Goal: Task Accomplishment & Management: Complete application form

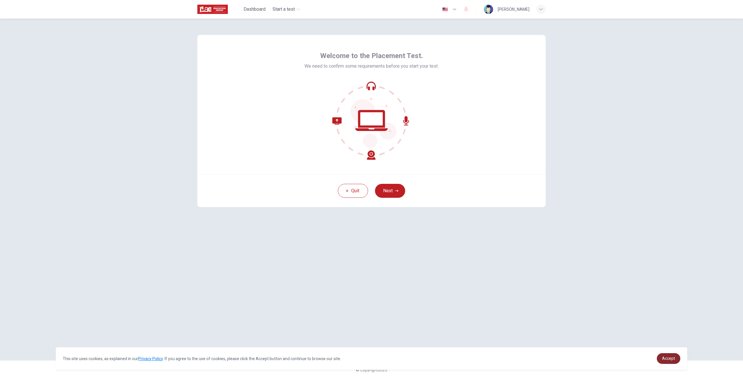
click at [676, 361] on link "Accept" at bounding box center [667, 358] width 23 height 11
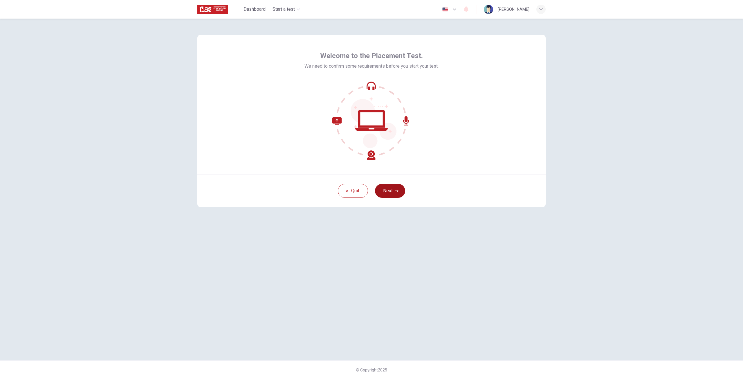
click at [385, 191] on button "Next" at bounding box center [390, 191] width 30 height 14
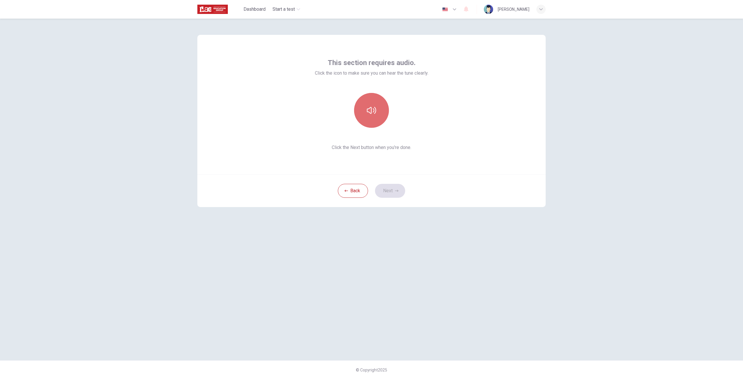
click at [364, 111] on button "button" at bounding box center [371, 110] width 35 height 35
click at [383, 186] on button "Next" at bounding box center [390, 191] width 30 height 14
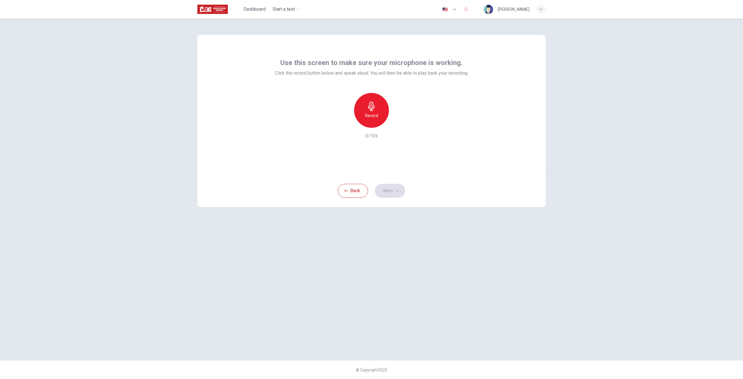
click at [368, 103] on icon "button" at bounding box center [371, 106] width 9 height 9
click at [398, 125] on icon "button" at bounding box center [398, 123] width 6 height 6
click at [390, 185] on button "Next" at bounding box center [390, 191] width 30 height 14
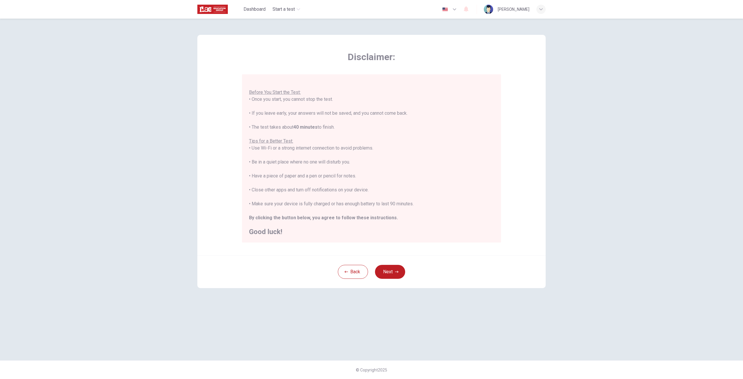
scroll to position [7, 0]
click at [345, 269] on button "Back" at bounding box center [353, 272] width 30 height 14
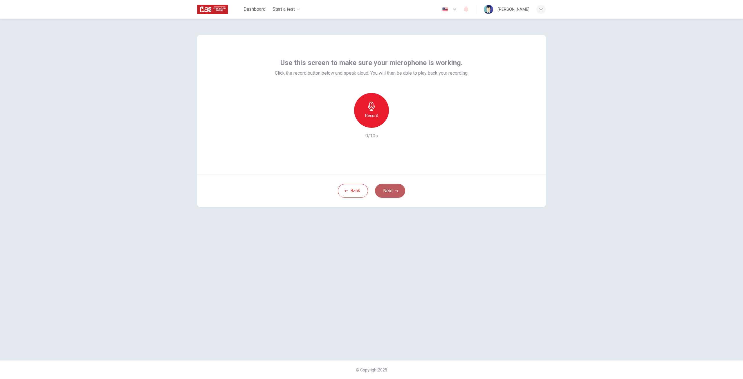
click at [391, 191] on button "Next" at bounding box center [390, 191] width 30 height 14
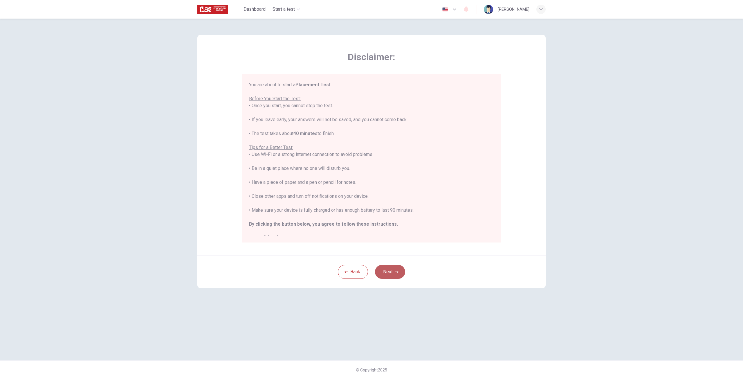
click at [399, 267] on button "Next" at bounding box center [390, 272] width 30 height 14
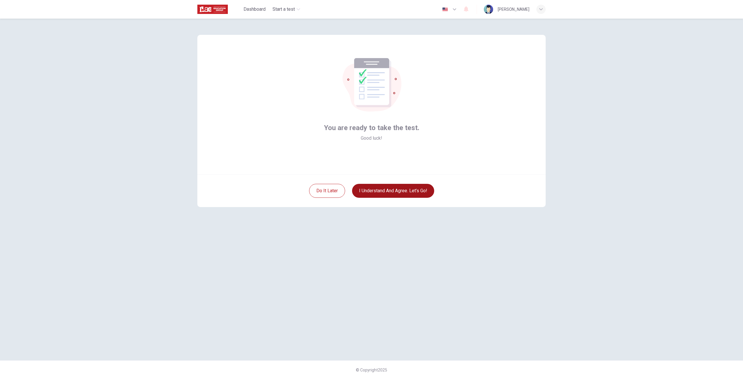
click at [372, 190] on button "I understand and agree. Let’s go!" at bounding box center [393, 191] width 82 height 14
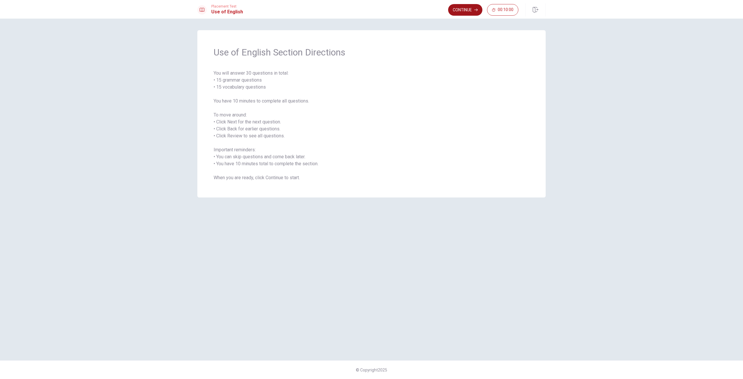
click at [463, 6] on button "Continue" at bounding box center [465, 10] width 34 height 12
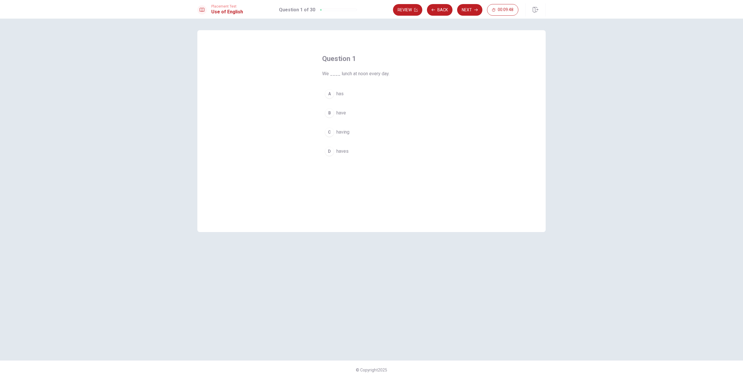
click at [335, 108] on button "B have" at bounding box center [371, 113] width 99 height 15
click at [466, 12] on button "Next" at bounding box center [469, 10] width 25 height 12
click at [337, 146] on button "D did" at bounding box center [371, 151] width 99 height 15
click at [469, 8] on button "Next" at bounding box center [469, 10] width 25 height 12
click at [346, 117] on button "B were" at bounding box center [371, 120] width 99 height 15
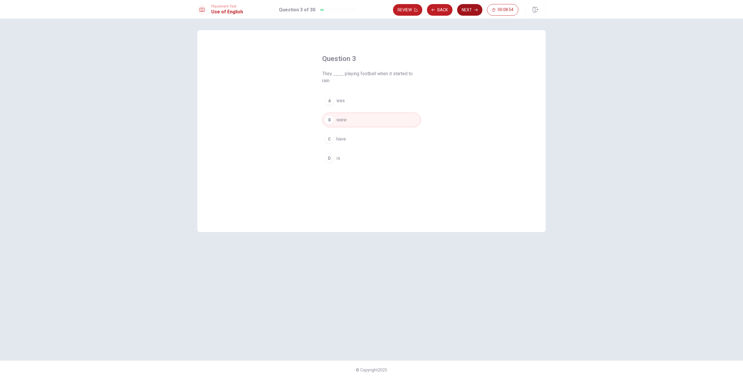
click at [468, 14] on button "Next" at bounding box center [469, 10] width 25 height 12
click at [346, 133] on span "Apart" at bounding box center [341, 132] width 11 height 7
click at [464, 13] on button "Next" at bounding box center [469, 10] width 25 height 12
click at [355, 128] on button "C are buying" at bounding box center [371, 132] width 99 height 15
click at [469, 5] on button "Next" at bounding box center [469, 10] width 25 height 12
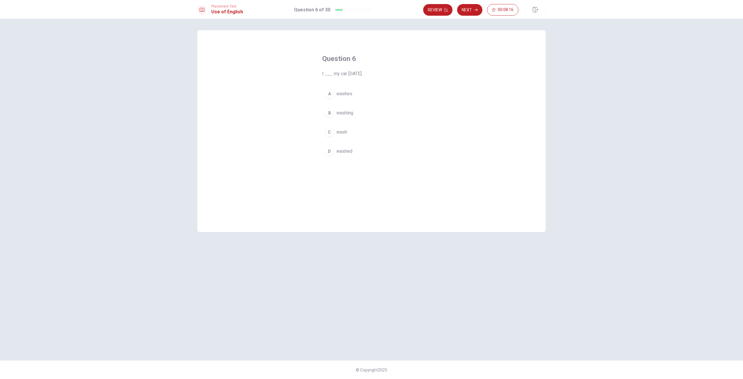
click at [345, 151] on span "washed" at bounding box center [344, 151] width 16 height 7
click at [464, 9] on button "Next" at bounding box center [469, 10] width 25 height 12
click at [333, 156] on button "D Did" at bounding box center [371, 151] width 99 height 15
click at [464, 8] on button "Next" at bounding box center [469, 10] width 25 height 12
click at [342, 97] on span "rings" at bounding box center [341, 93] width 10 height 7
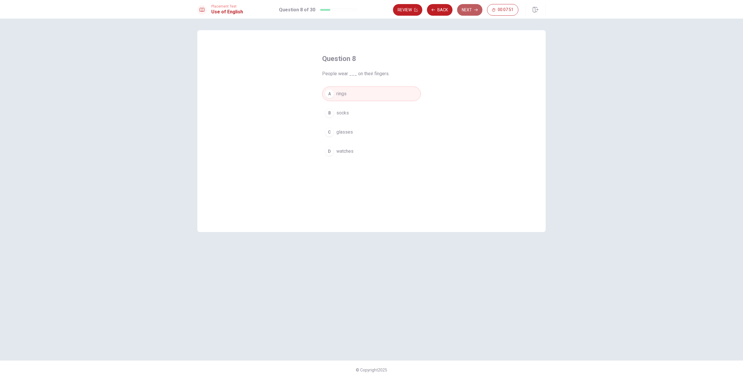
click at [466, 10] on button "Next" at bounding box center [469, 10] width 25 height 12
click at [354, 153] on button "D will call" at bounding box center [371, 151] width 99 height 15
click at [469, 13] on button "Next" at bounding box center [469, 10] width 25 height 12
click at [344, 135] on span "met" at bounding box center [340, 132] width 8 height 7
click at [468, 12] on button "Next" at bounding box center [469, 10] width 25 height 12
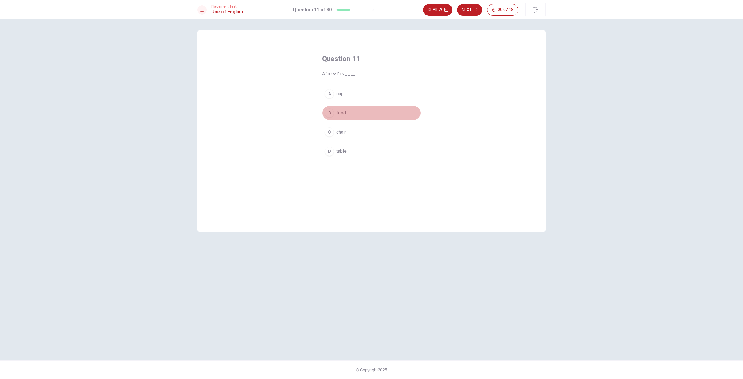
click at [344, 112] on span "food" at bounding box center [341, 112] width 10 height 7
click at [467, 11] on button "Next" at bounding box center [469, 10] width 25 height 12
click at [348, 114] on button "B the" at bounding box center [371, 113] width 99 height 15
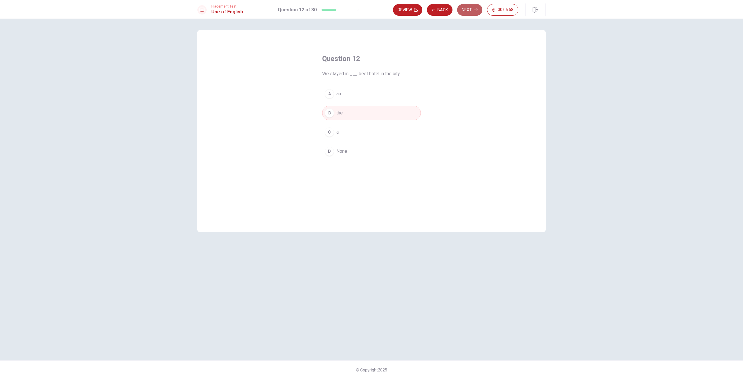
click at [469, 11] on button "Next" at bounding box center [469, 10] width 25 height 12
click at [340, 151] on span "will call" at bounding box center [343, 151] width 15 height 7
click at [472, 9] on button "Next" at bounding box center [469, 10] width 25 height 12
click at [352, 114] on button "B simple" at bounding box center [371, 113] width 99 height 15
click at [468, 9] on button "Next" at bounding box center [469, 10] width 25 height 12
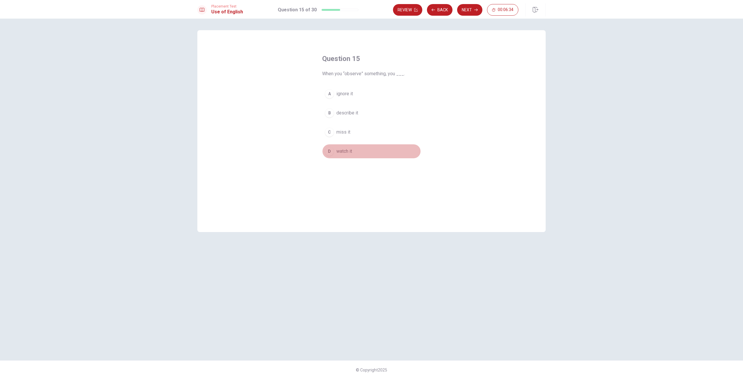
click at [343, 153] on span "watch it" at bounding box center [344, 151] width 16 height 7
click at [468, 11] on button "Next" at bounding box center [469, 10] width 25 height 12
click at [339, 112] on span "Do" at bounding box center [339, 112] width 6 height 7
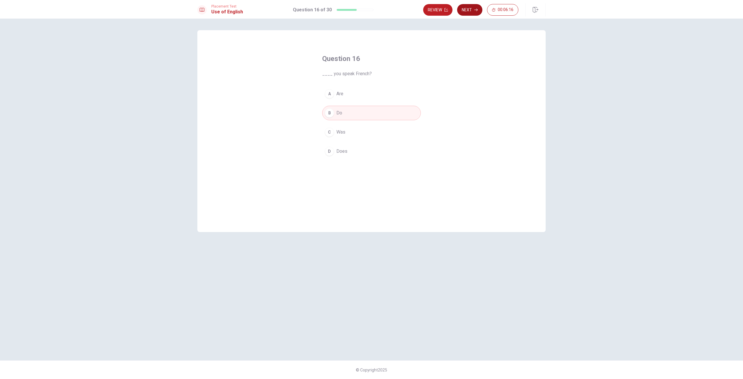
click at [473, 10] on button "Next" at bounding box center [469, 10] width 25 height 12
click at [348, 96] on span "keeps" at bounding box center [342, 93] width 13 height 7
click at [473, 10] on button "Next" at bounding box center [469, 10] width 25 height 12
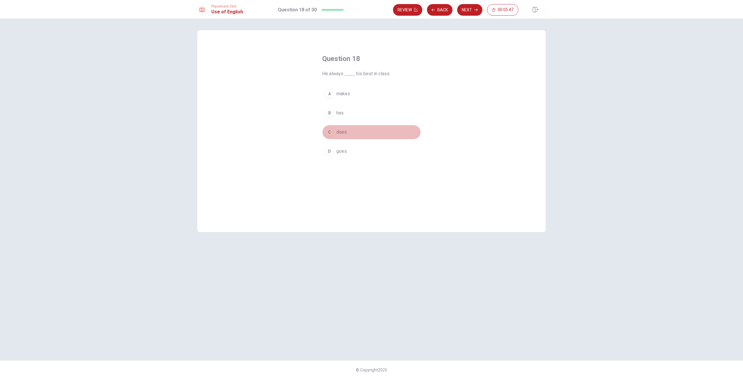
click at [343, 130] on span "does" at bounding box center [341, 132] width 10 height 7
click at [471, 10] on button "Next" at bounding box center [469, 10] width 25 height 12
click at [334, 138] on button "C office" at bounding box center [371, 132] width 99 height 15
click at [467, 11] on button "Next" at bounding box center [469, 10] width 25 height 12
click at [325, 115] on div "B" at bounding box center [329, 112] width 9 height 9
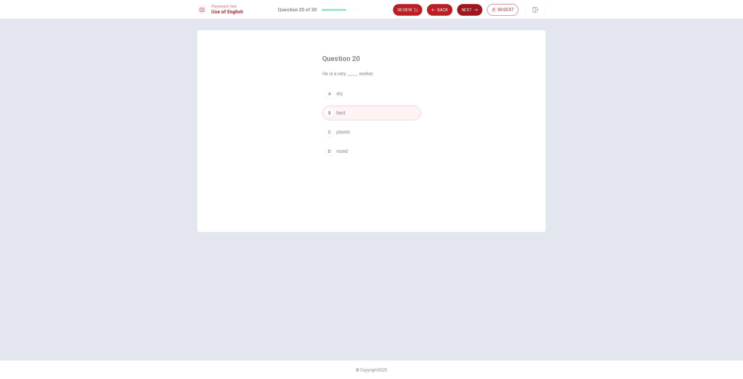
click at [469, 10] on button "Next" at bounding box center [469, 10] width 25 height 12
click at [336, 120] on div "A looking for work B sure of themselves C happy to sit D guaranteed to win" at bounding box center [371, 122] width 99 height 72
click at [335, 118] on button "B sure of themselves" at bounding box center [371, 113] width 99 height 15
click at [473, 11] on button "Next" at bounding box center [469, 10] width 25 height 12
click at [369, 111] on span "response to something" at bounding box center [359, 112] width 47 height 7
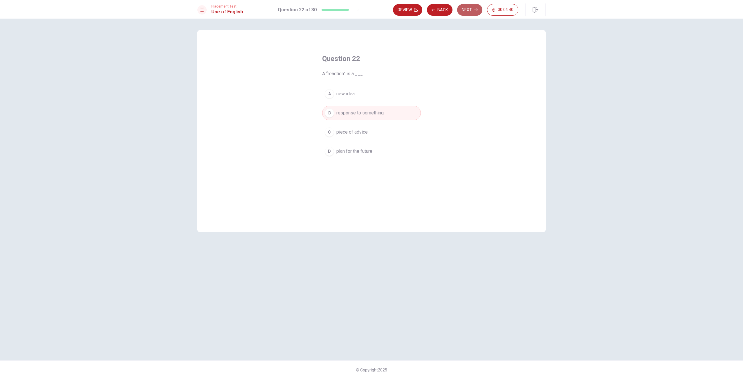
click at [466, 9] on button "Next" at bounding box center [469, 10] width 25 height 12
click at [357, 94] on button "A reduce" at bounding box center [371, 93] width 99 height 15
click at [465, 9] on button "Next" at bounding box center [469, 10] width 25 height 12
click at [347, 95] on button "A have" at bounding box center [371, 93] width 99 height 15
click at [478, 11] on button "Next" at bounding box center [469, 10] width 25 height 12
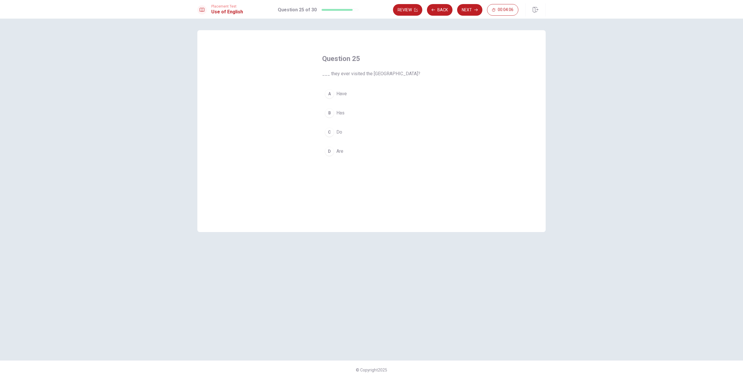
click at [352, 132] on button "C Do" at bounding box center [371, 132] width 99 height 15
click at [467, 12] on button "Next" at bounding box center [469, 10] width 25 height 12
click at [345, 92] on span "despite" at bounding box center [344, 93] width 16 height 7
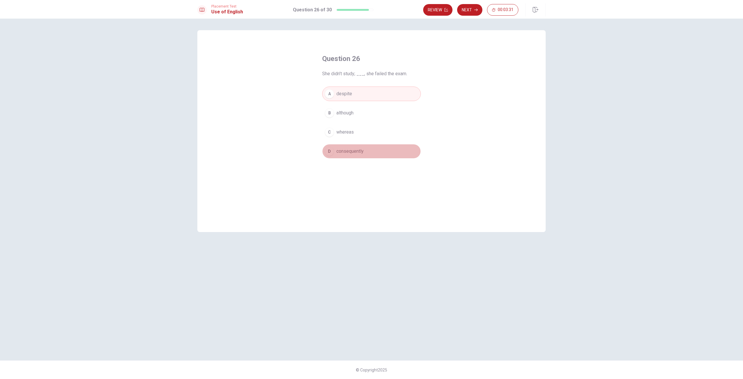
click at [360, 151] on span "consequently" at bounding box center [349, 151] width 27 height 7
click at [462, 10] on button "Next" at bounding box center [469, 10] width 25 height 12
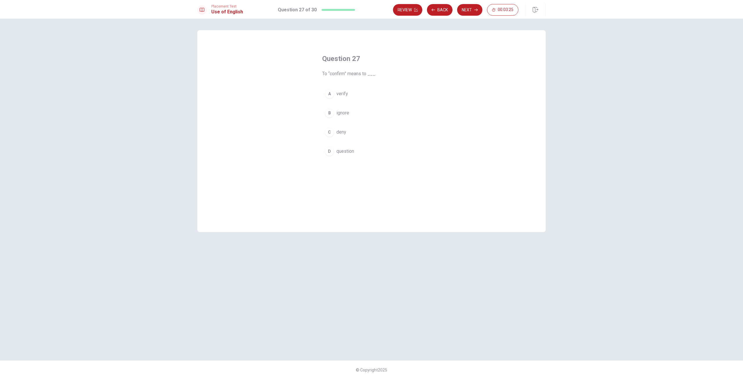
click at [346, 97] on span "verify" at bounding box center [342, 93] width 12 height 7
click at [461, 9] on button "Next" at bounding box center [469, 10] width 25 height 12
click at [382, 138] on button "C did completed" at bounding box center [371, 132] width 99 height 15
click at [466, 10] on button "Next" at bounding box center [469, 10] width 25 height 12
click at [375, 95] on span "an answer to a problem" at bounding box center [359, 93] width 47 height 7
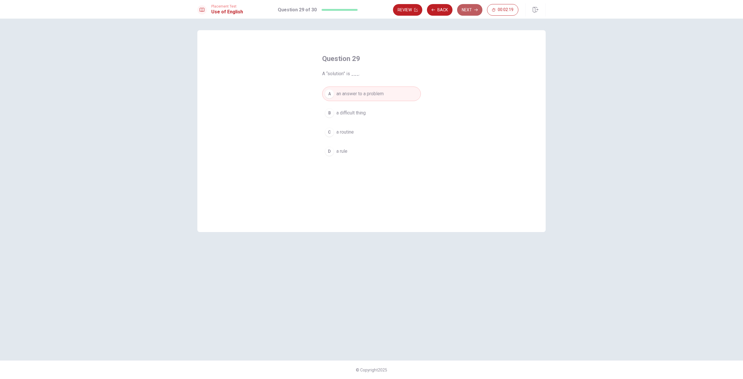
click at [466, 9] on button "Next" at bounding box center [469, 10] width 25 height 12
click at [354, 95] on button "A create" at bounding box center [371, 93] width 99 height 15
click at [472, 8] on button "Next" at bounding box center [469, 10] width 25 height 12
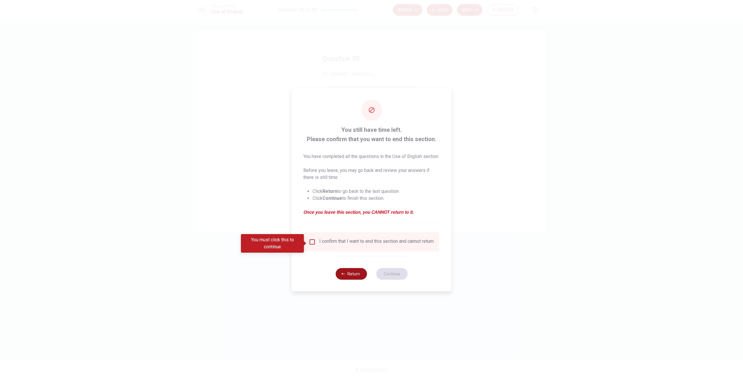
click at [339, 277] on button "Return" at bounding box center [350, 274] width 31 height 12
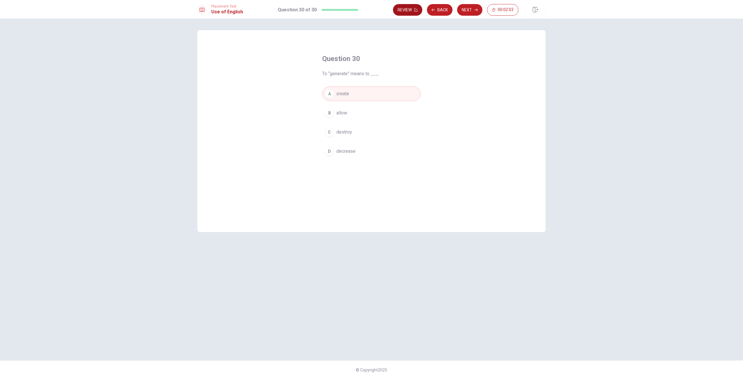
click at [415, 6] on button "Review" at bounding box center [407, 10] width 29 height 12
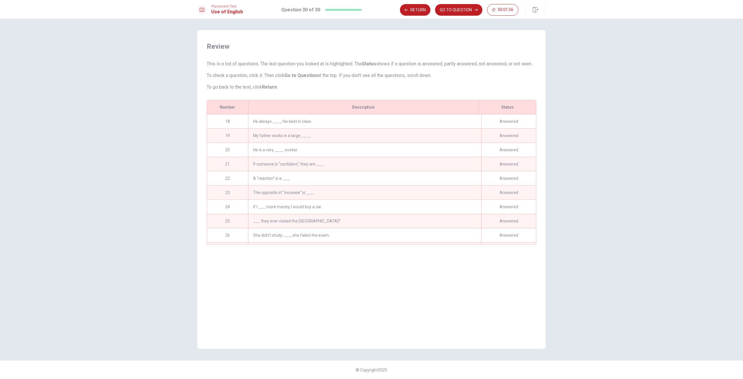
scroll to position [241, 0]
click at [454, 9] on button "GO TO QUESTION" at bounding box center [458, 10] width 47 height 12
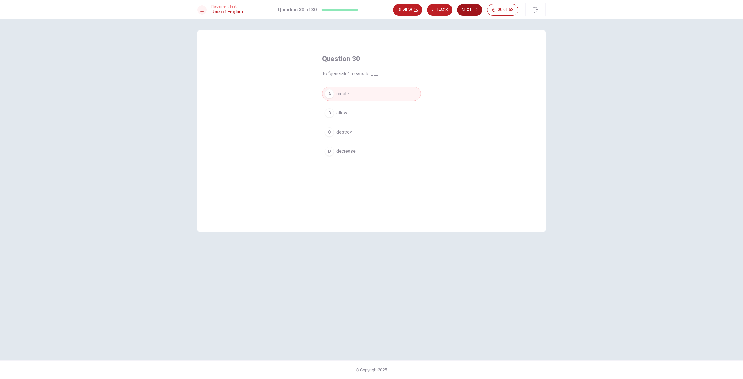
click at [472, 10] on button "Next" at bounding box center [469, 10] width 25 height 12
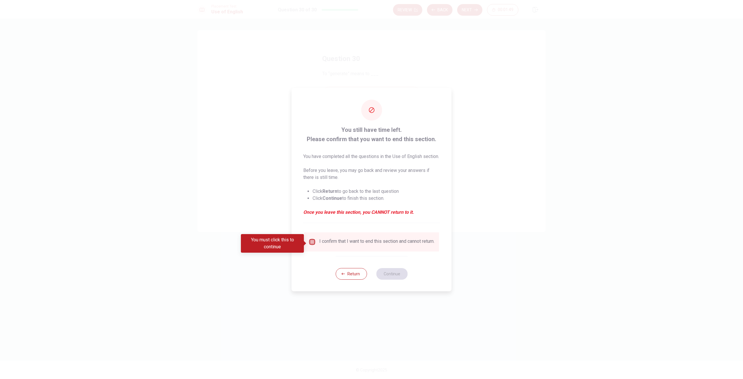
click at [311, 243] on input "You must click this to continue" at bounding box center [312, 241] width 7 height 7
click at [388, 273] on div "Return Continue" at bounding box center [371, 273] width 72 height 35
click at [390, 275] on button "Continue" at bounding box center [391, 274] width 31 height 12
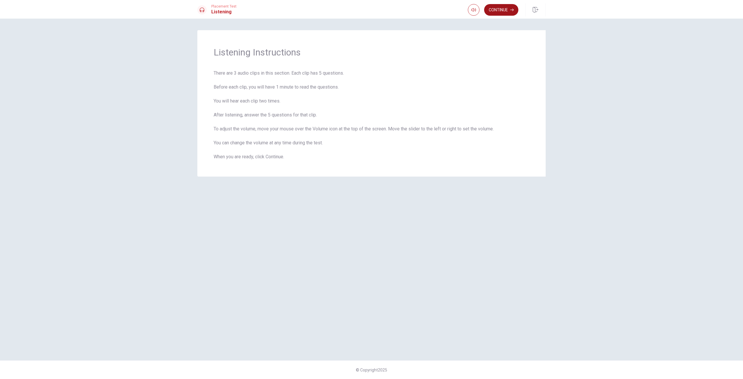
click at [501, 5] on button "Continue" at bounding box center [501, 10] width 34 height 12
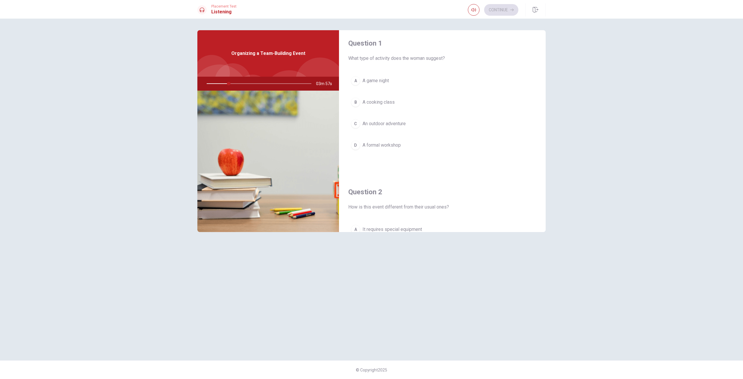
scroll to position [0, 0]
click at [391, 125] on span "An outdoor adventure" at bounding box center [383, 126] width 43 height 7
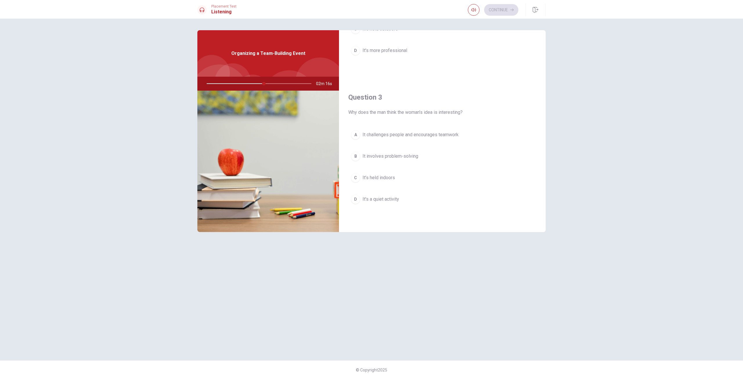
scroll to position [261, 0]
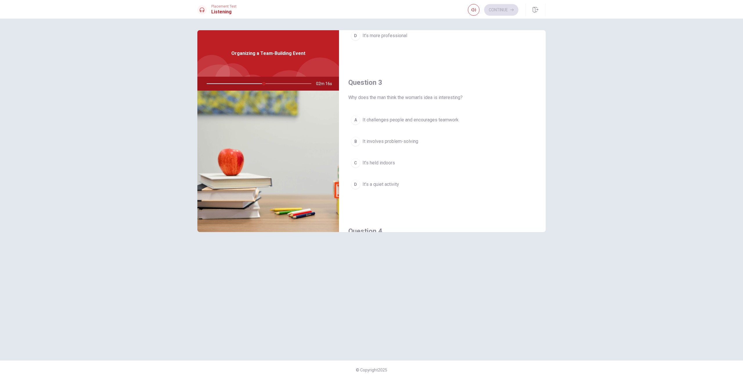
click at [392, 119] on span "It challenges people and encourages teamwork" at bounding box center [410, 119] width 96 height 7
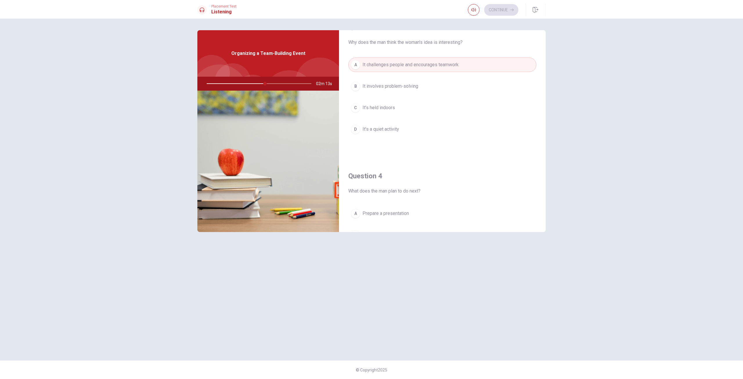
scroll to position [377, 0]
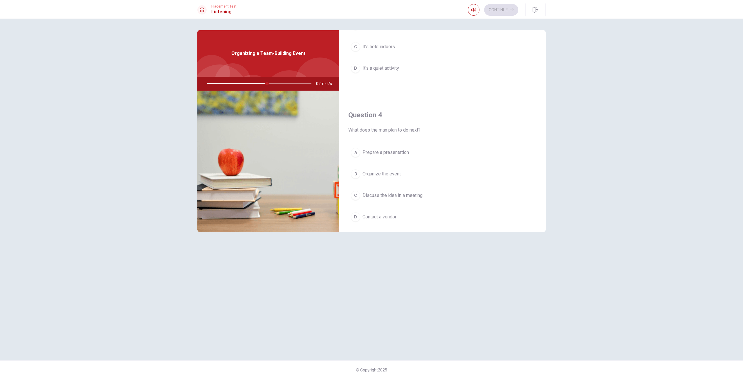
click at [401, 192] on span "Discuss the idea in a meeting" at bounding box center [392, 195] width 60 height 7
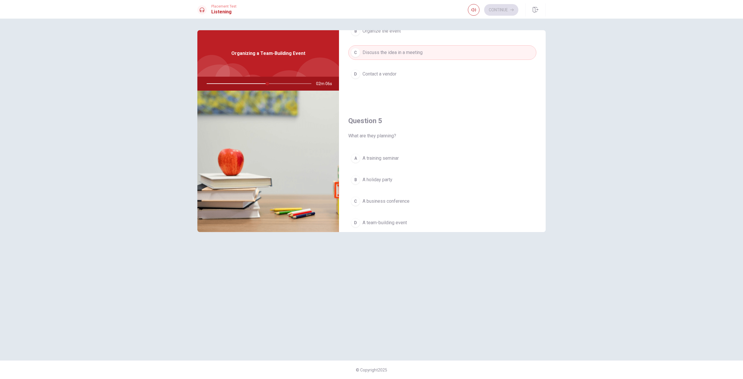
scroll to position [522, 0]
drag, startPoint x: 269, startPoint y: 83, endPoint x: 260, endPoint y: 83, distance: 9.0
click at [260, 83] on div at bounding box center [258, 84] width 116 height 14
click at [402, 218] on span "A team-building event" at bounding box center [384, 220] width 44 height 7
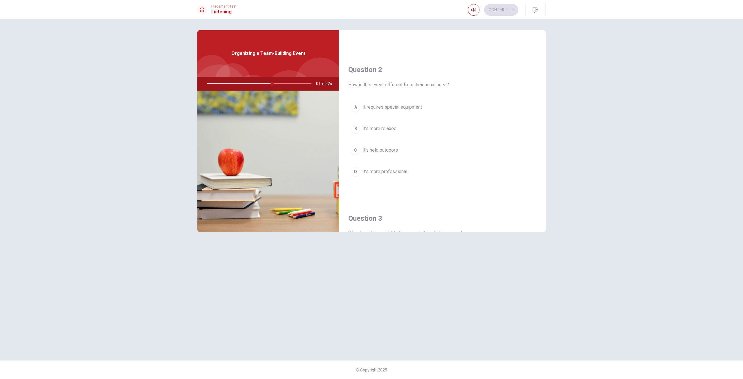
scroll to position [106, 0]
click at [400, 169] on button "C It’s held outdoors" at bounding box center [442, 169] width 188 height 15
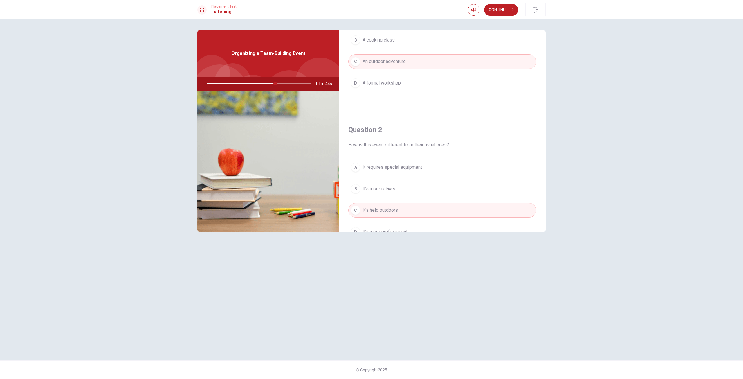
scroll to position [19, 0]
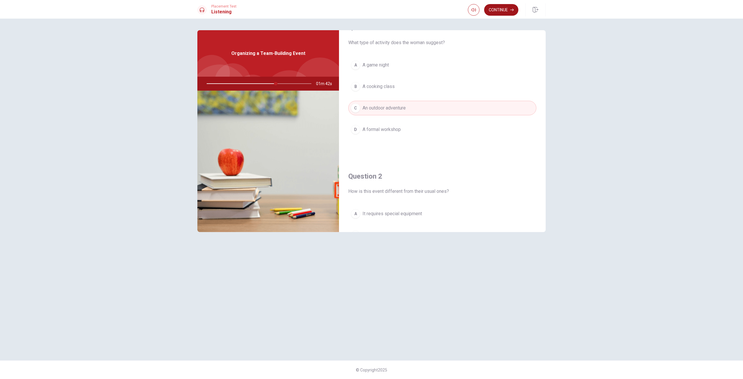
click at [497, 9] on button "Continue" at bounding box center [501, 10] width 34 height 12
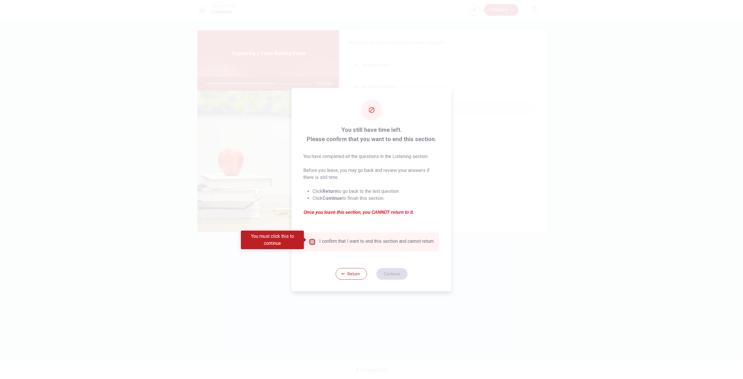
click at [313, 241] on input "You must click this to continue" at bounding box center [312, 241] width 7 height 7
click at [391, 272] on button "Continue" at bounding box center [391, 274] width 31 height 12
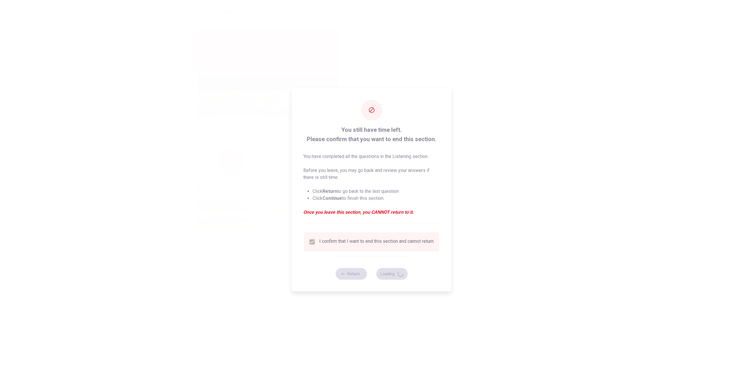
type input "68"
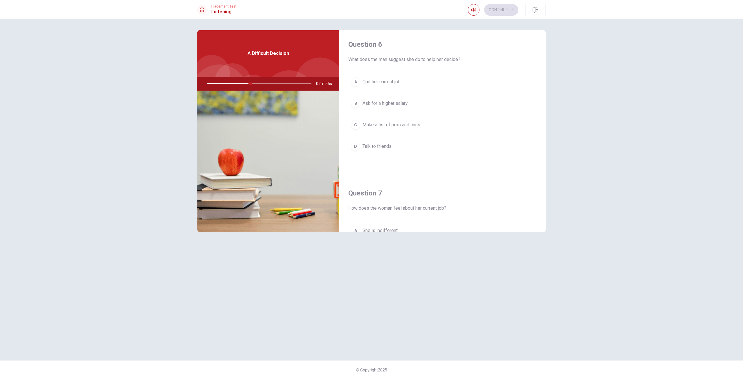
scroll to position [0, 0]
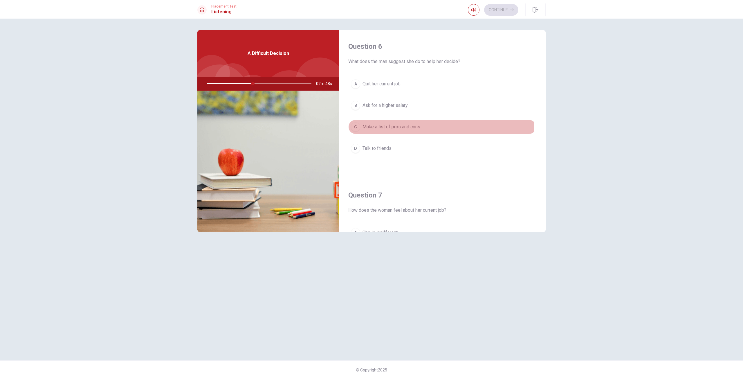
click at [373, 131] on button "C Make a list of pros and cons" at bounding box center [442, 127] width 188 height 15
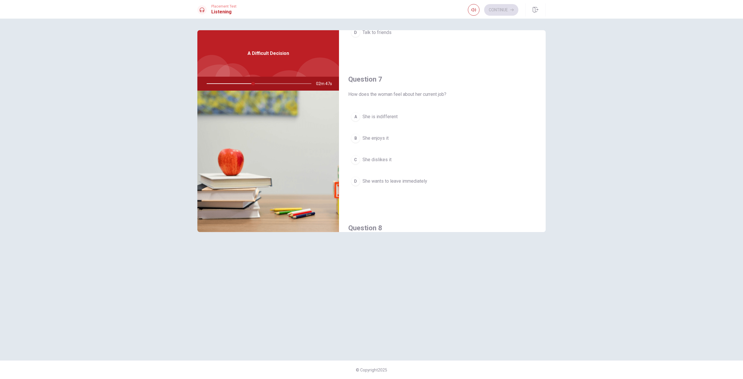
scroll to position [116, 0]
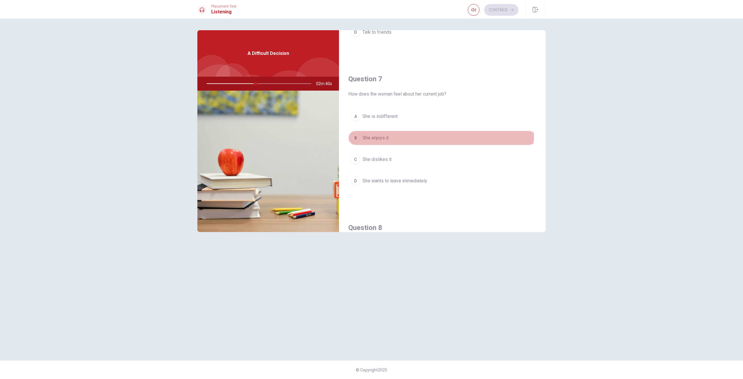
click at [393, 134] on button "B She enjoys it" at bounding box center [442, 138] width 188 height 15
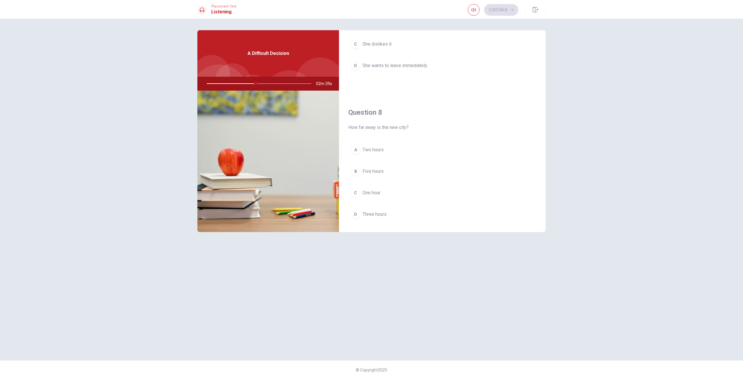
scroll to position [232, 0]
click at [381, 215] on span "Three hours" at bounding box center [374, 213] width 24 height 7
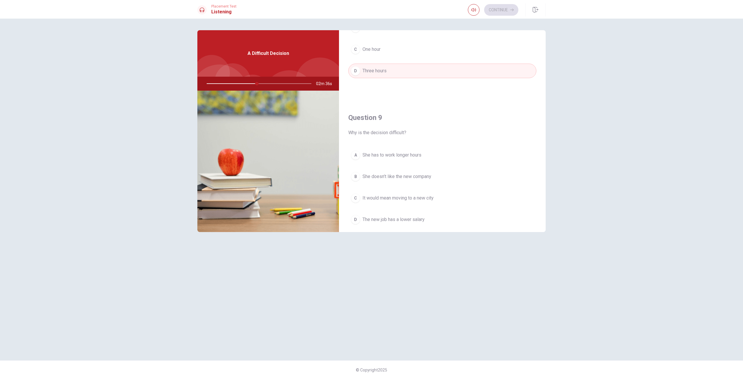
scroll to position [406, 0]
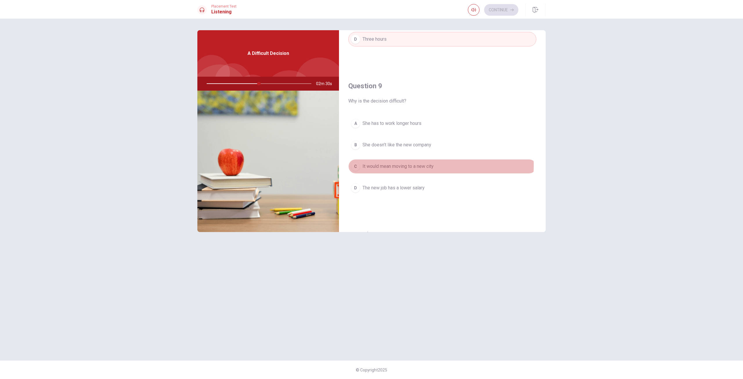
click at [403, 165] on span "It would mean moving to a new city" at bounding box center [397, 166] width 71 height 7
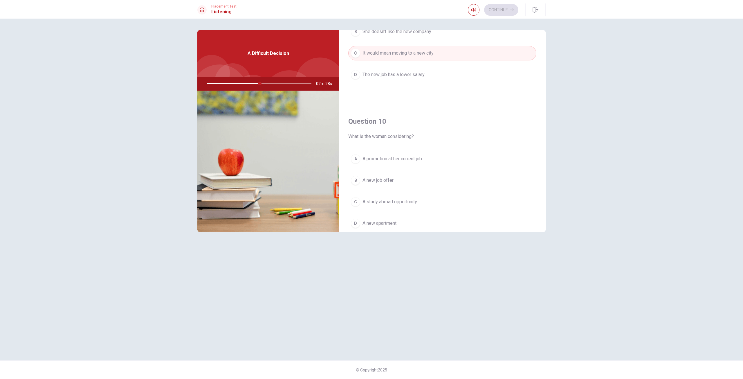
scroll to position [541, 0]
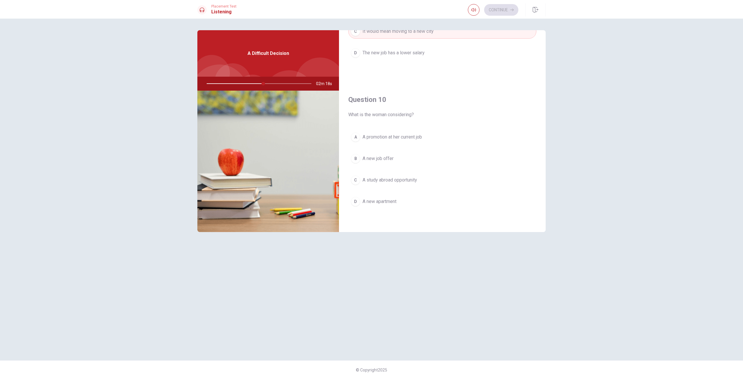
click at [392, 158] on span "A new job offer" at bounding box center [377, 158] width 31 height 7
click at [493, 7] on button "Continue" at bounding box center [501, 10] width 34 height 12
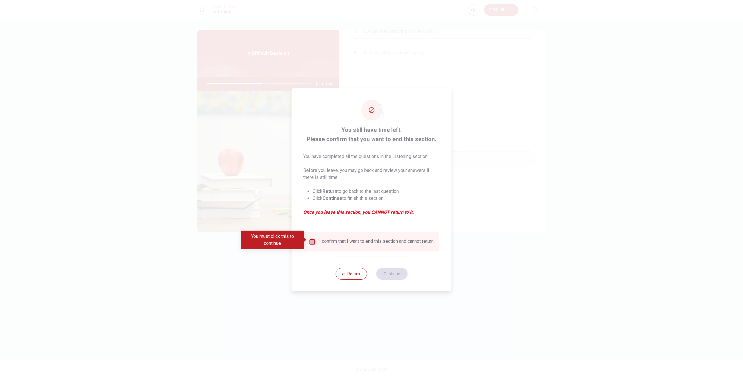
click at [312, 241] on input "You must click this to continue" at bounding box center [312, 241] width 7 height 7
click at [382, 273] on button "Continue" at bounding box center [391, 274] width 31 height 12
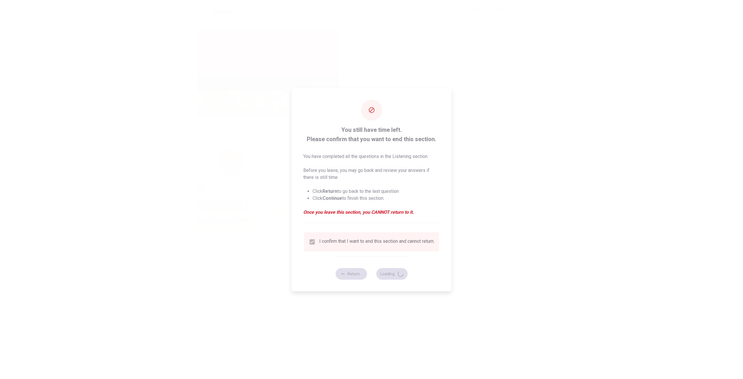
type input "57"
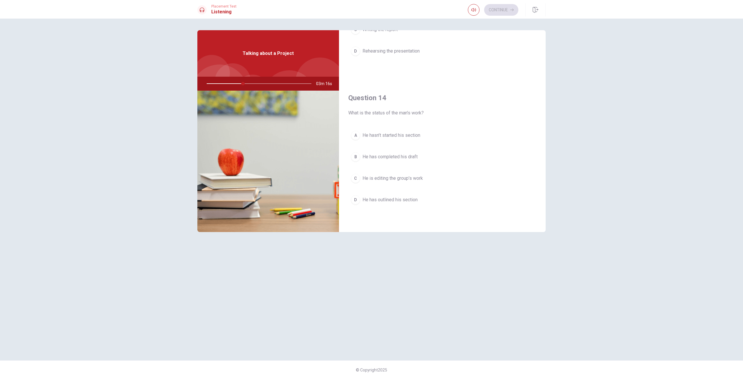
scroll to position [406, 0]
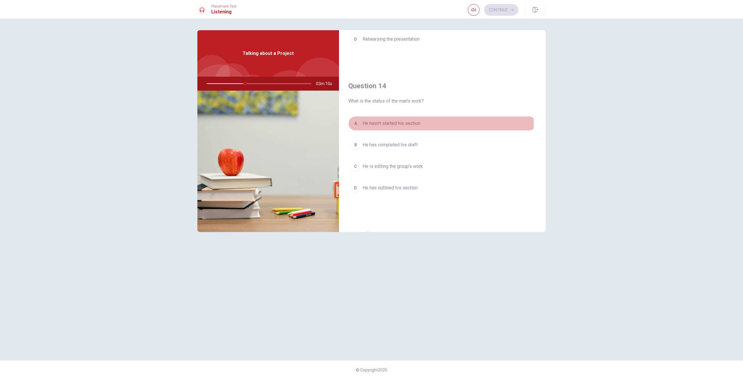
click at [378, 124] on span "He hasn’t started his section" at bounding box center [391, 123] width 58 height 7
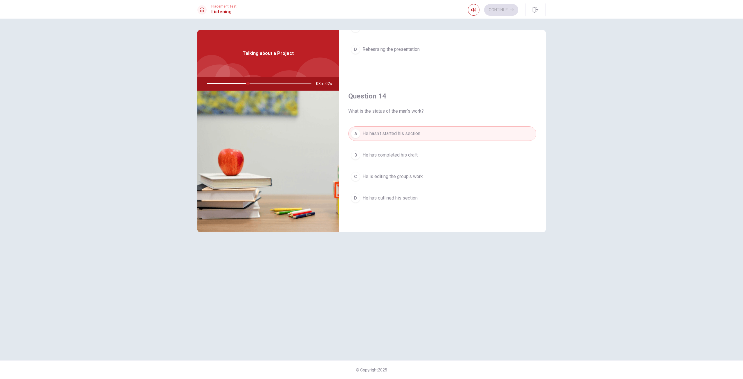
scroll to position [280, 0]
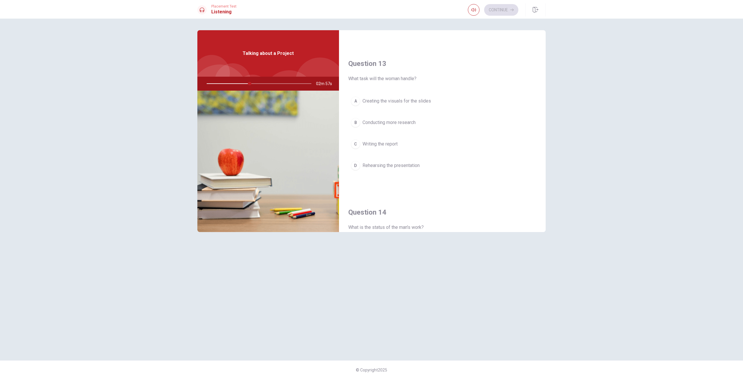
click at [394, 95] on button "A Creating the visuals for the slides" at bounding box center [442, 101] width 188 height 15
click at [392, 118] on button "A [DATE]" at bounding box center [442, 116] width 188 height 15
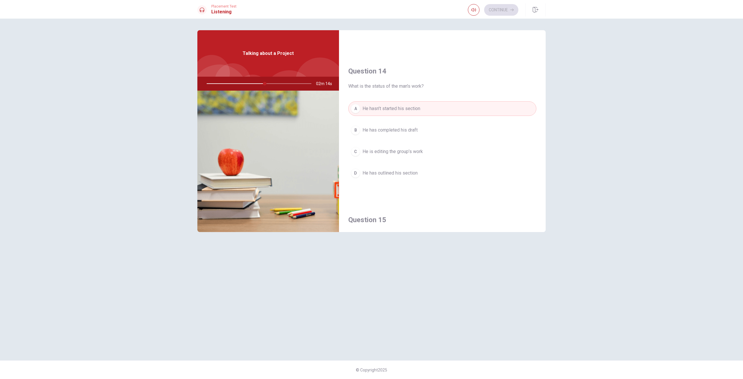
scroll to position [541, 0]
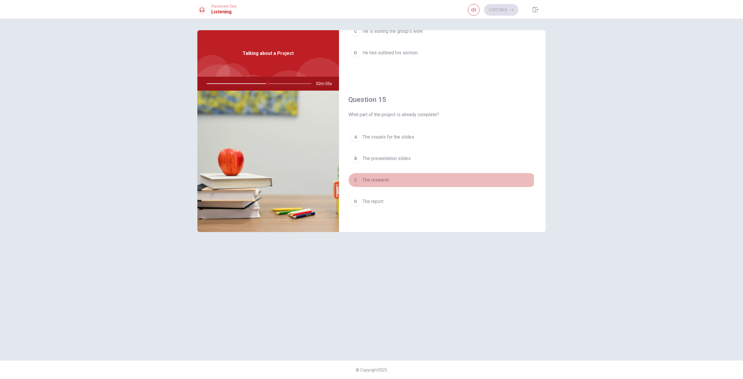
click at [387, 175] on button "C The research" at bounding box center [442, 180] width 188 height 15
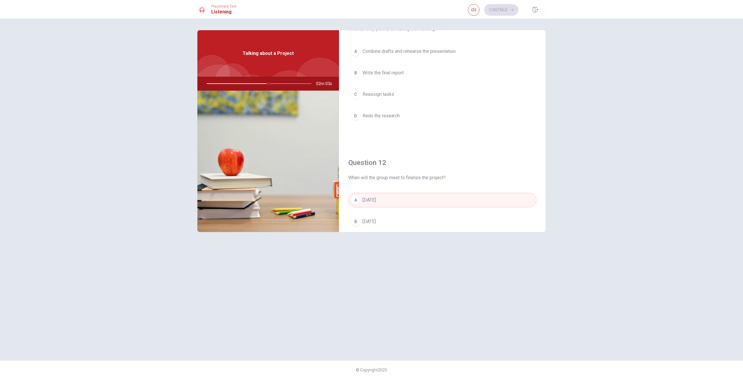
scroll to position [0, 0]
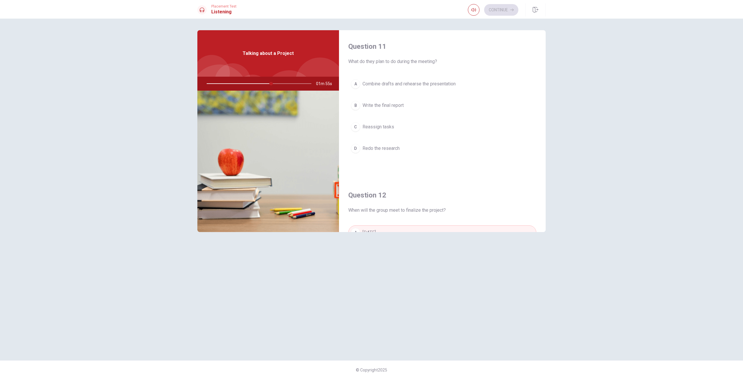
click at [397, 85] on span "Combine drafts and rehearse the presentation" at bounding box center [408, 83] width 93 height 7
click at [495, 6] on button "Continue" at bounding box center [501, 10] width 34 height 12
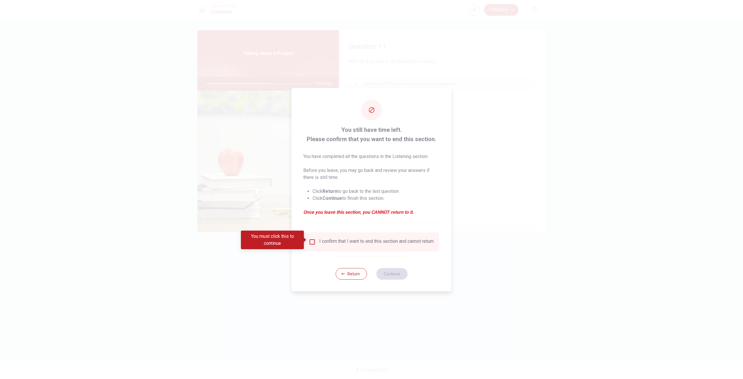
click at [314, 238] on input "You must click this to continue" at bounding box center [312, 241] width 7 height 7
click at [395, 275] on button "Continue" at bounding box center [391, 274] width 31 height 12
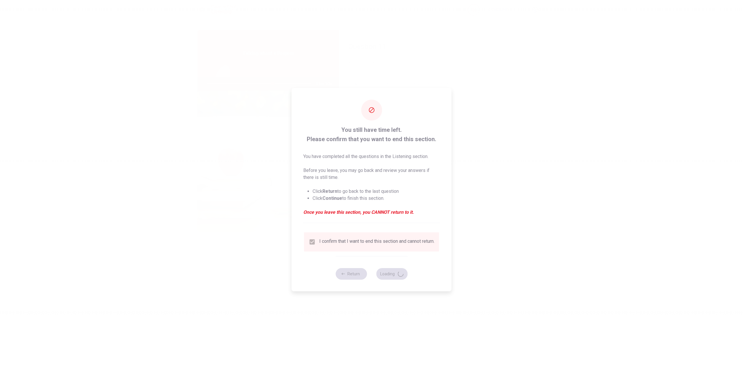
type input "64"
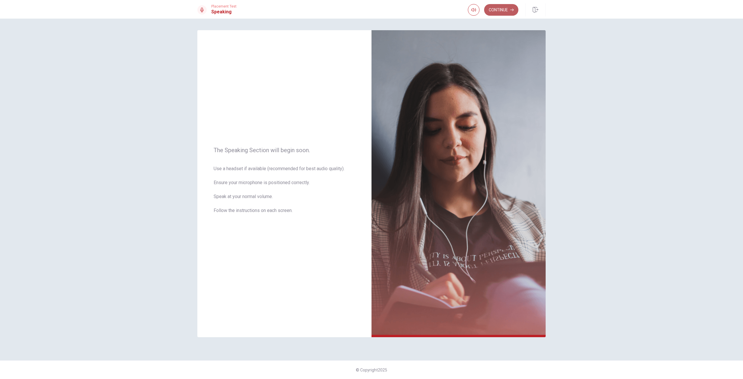
click at [509, 8] on button "Continue" at bounding box center [501, 10] width 34 height 12
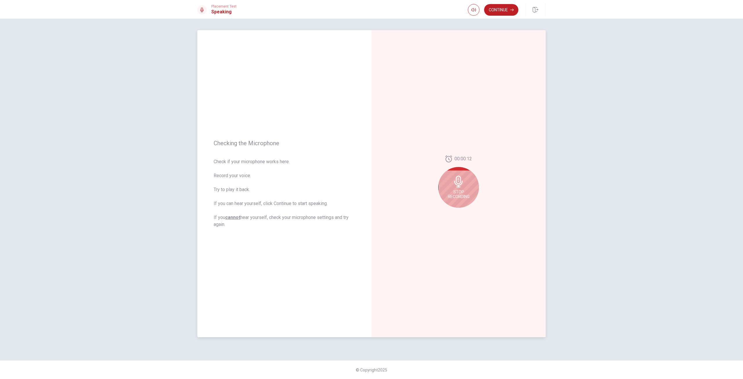
click at [470, 197] on div "Stop Recording" at bounding box center [458, 187] width 41 height 41
click at [466, 211] on icon "Play Audio" at bounding box center [464, 211] width 3 height 3
click at [466, 211] on icon "Pause Audio" at bounding box center [464, 211] width 3 height 3
click at [457, 176] on icon at bounding box center [458, 179] width 5 height 6
click at [455, 204] on div "00:00:12" at bounding box center [458, 177] width 41 height 57
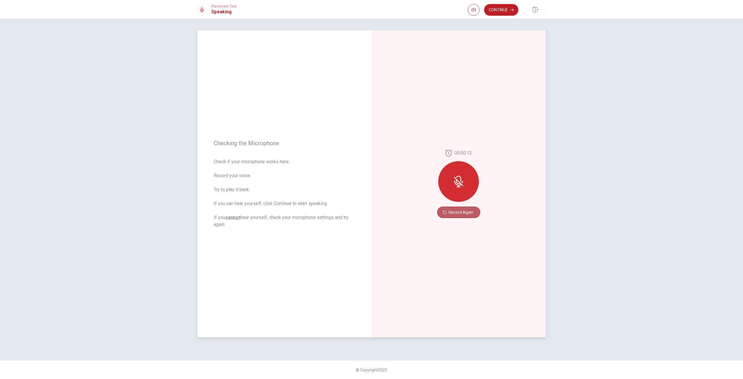
click at [455, 215] on button "Record Again" at bounding box center [458, 212] width 43 height 12
click at [459, 197] on span "Stop Recording" at bounding box center [459, 193] width 22 height 9
click at [463, 213] on icon "Play Audio" at bounding box center [464, 211] width 3 height 3
click at [514, 8] on button "Continue" at bounding box center [501, 10] width 34 height 12
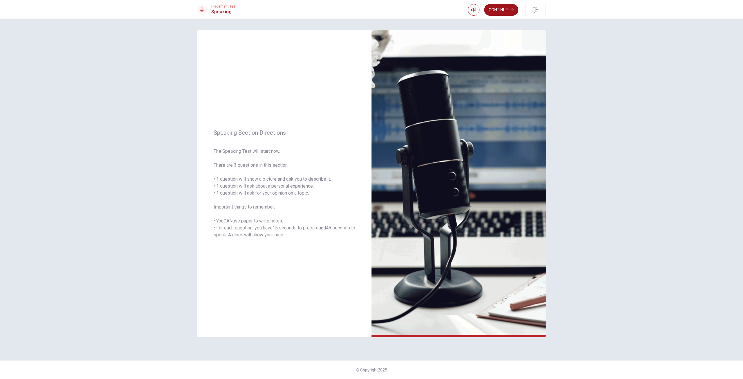
click at [499, 11] on button "Continue" at bounding box center [501, 10] width 34 height 12
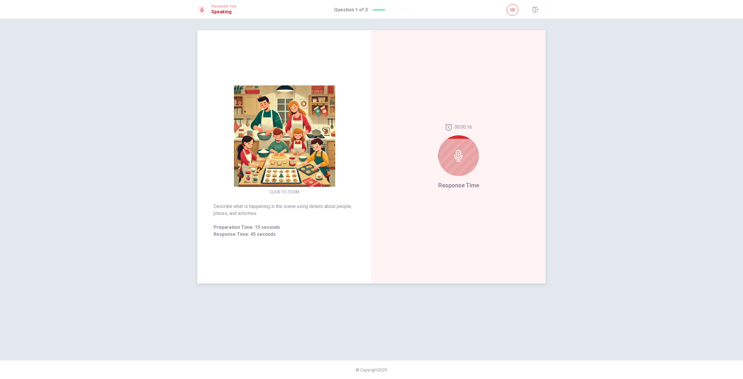
click at [470, 156] on div at bounding box center [458, 155] width 41 height 41
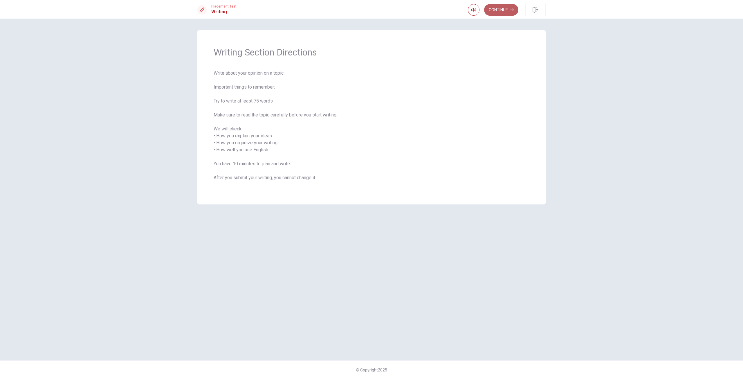
click at [503, 12] on button "Continue" at bounding box center [501, 10] width 34 height 12
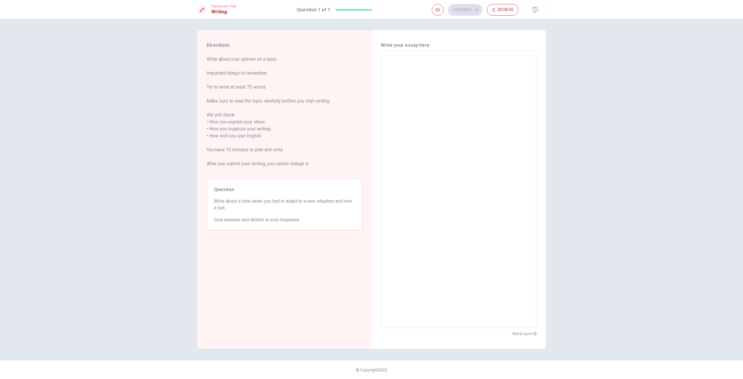
click at [425, 80] on textarea at bounding box center [458, 188] width 147 height 267
type textarea "o"
type textarea "x"
type textarea "on"
type textarea "x"
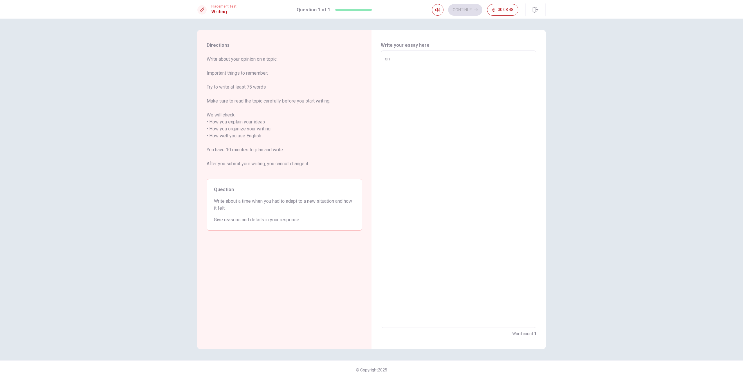
type textarea "one"
type textarea "x"
type textarea "one"
type textarea "x"
type textarea "one t"
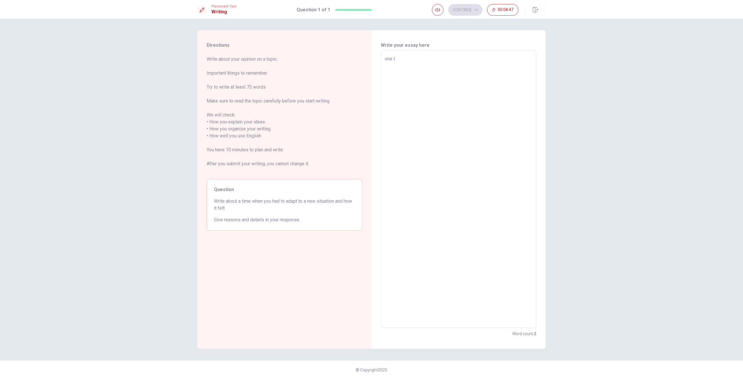
type textarea "x"
type textarea "one ti"
type textarea "x"
type textarea "one [PERSON_NAME]"
type textarea "x"
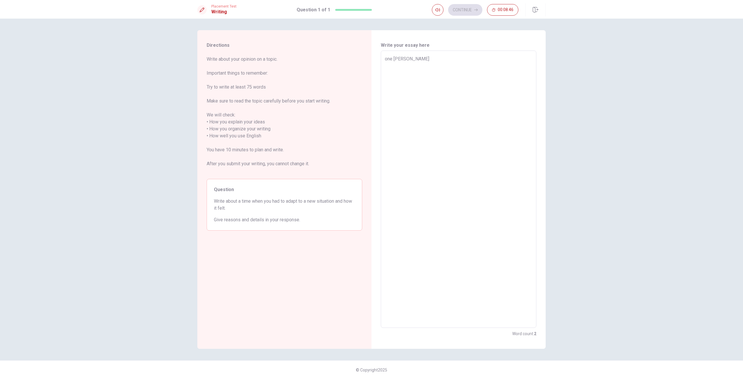
type textarea "one time"
type textarea "x"
type textarea "one time"
type textarea "x"
type textarea "one time i"
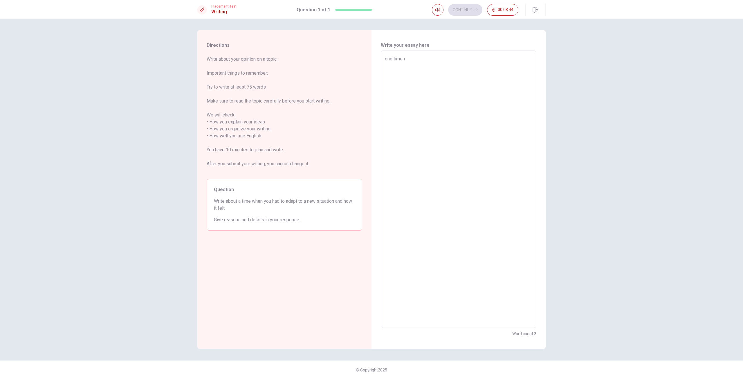
type textarea "x"
type textarea "one time i"
type textarea "x"
type textarea "one time i h"
type textarea "x"
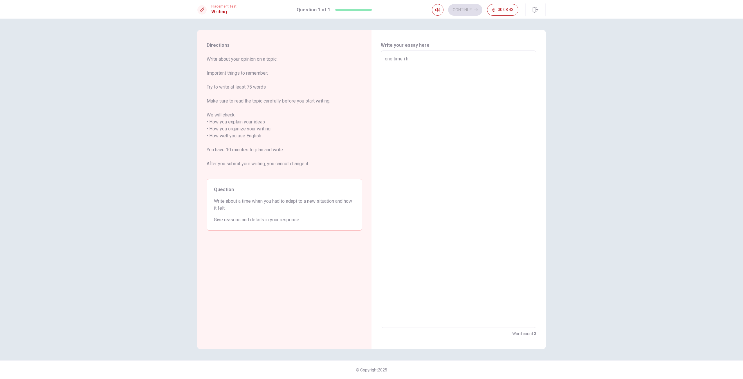
type textarea "one time i ha"
type textarea "x"
type textarea "one time i has"
type textarea "x"
type textarea "one time i has"
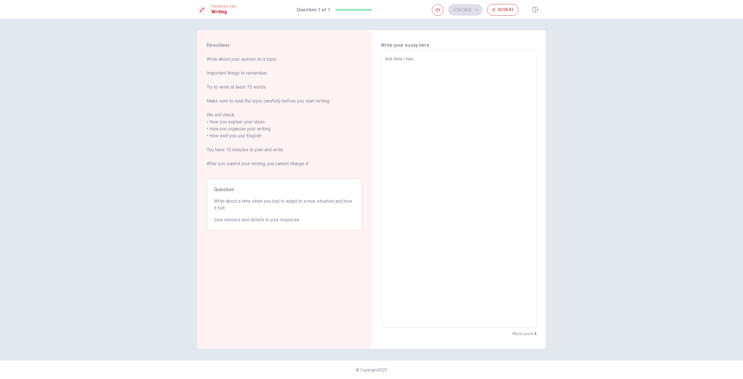
type textarea "x"
type textarea "one time i has t"
type textarea "x"
type textarea "one time i has to"
type textarea "x"
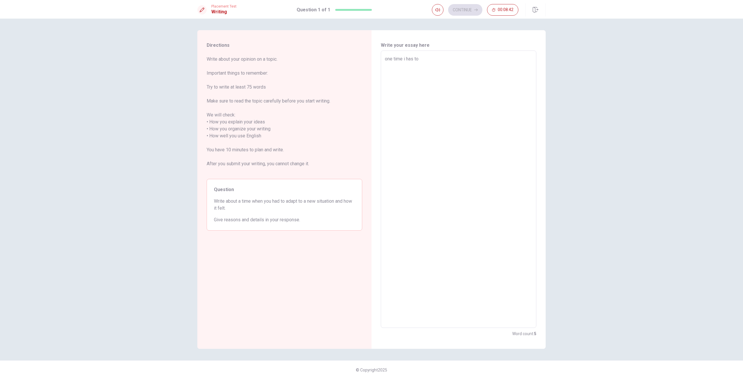
type textarea "one time i has to"
type textarea "x"
type textarea "one time i has to a"
type textarea "x"
type textarea "one time i has to ad"
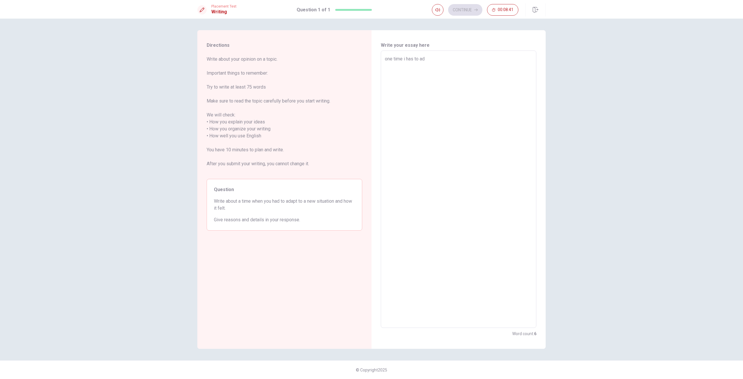
type textarea "x"
type textarea "one time i has to ada"
type textarea "x"
type textarea "one time i has to adap"
type textarea "x"
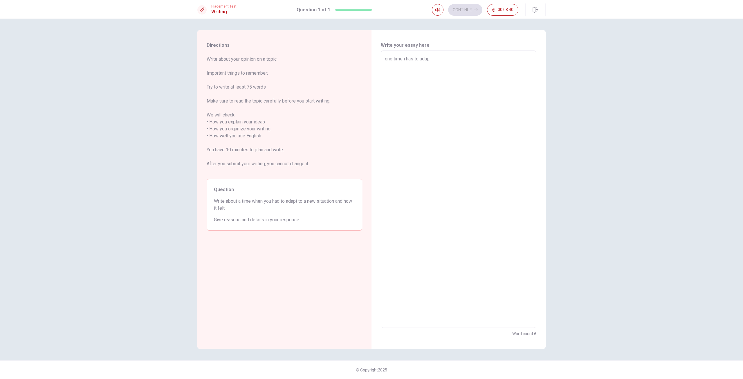
type textarea "one time i has to adapt"
type textarea "x"
type textarea "one time i has to adapt"
type textarea "x"
type textarea "one time i has to adapt t"
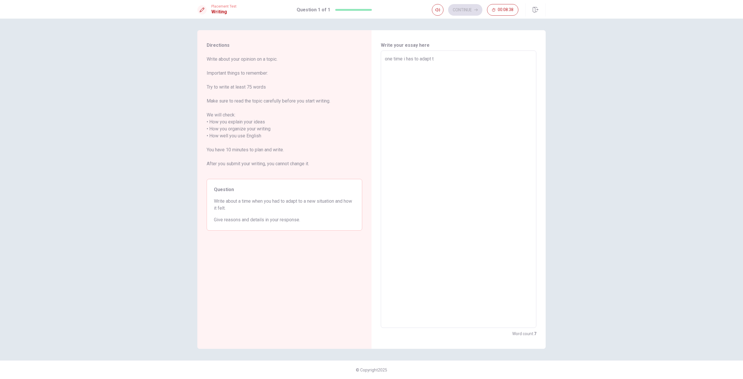
type textarea "x"
type textarea "one time i has to adapt to"
type textarea "x"
type textarea "one time i has to adapt to"
type textarea "x"
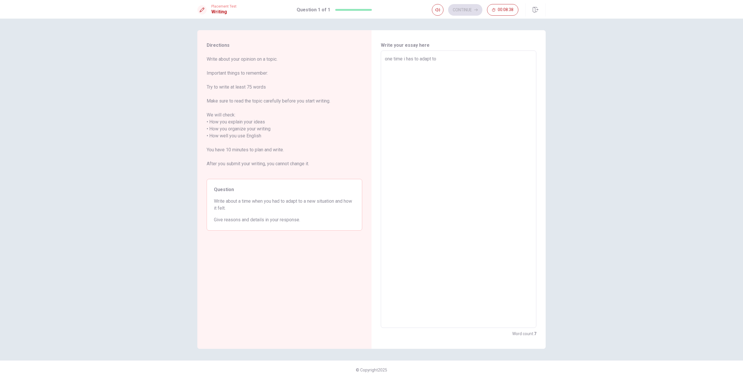
type textarea "one time i has to adapt to a"
type textarea "x"
type textarea "one time i has to adapt to a"
type textarea "x"
type textarea "one time i has to adapt to a n"
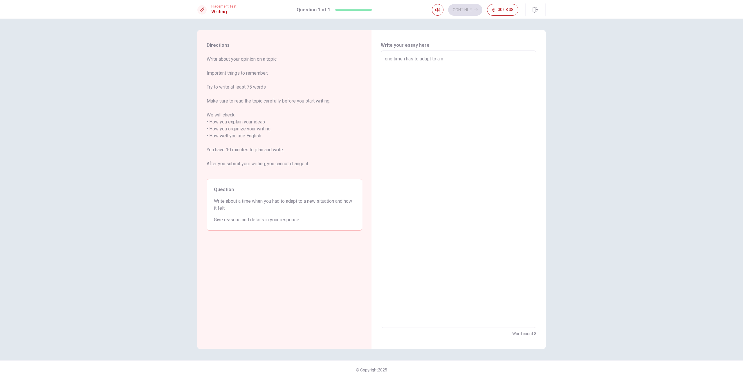
type textarea "x"
type textarea "one time i has to adapt to a ne"
type textarea "x"
type textarea "one time i has to adapt to a new"
type textarea "x"
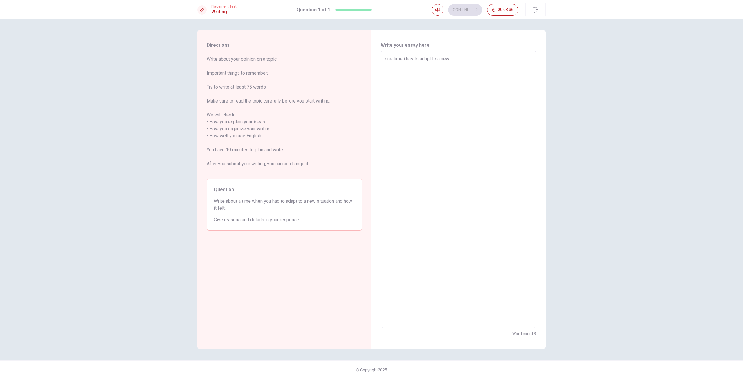
type textarea "one time i has to adapt to a new"
type textarea "x"
type textarea "one time i has to adapt to a new s"
type textarea "x"
type textarea "one time i has to adapt to a new si"
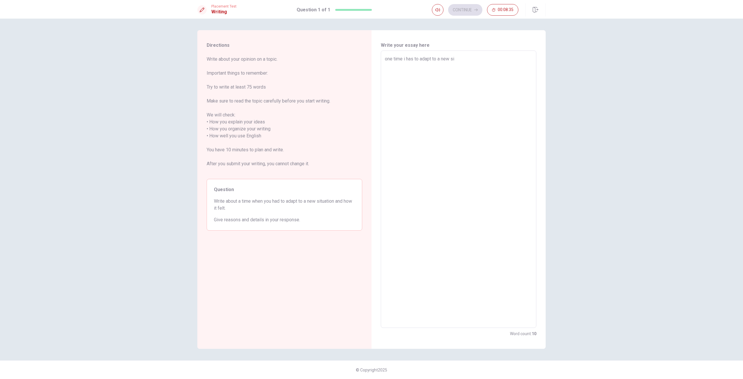
type textarea "x"
type textarea "one time i has to adapt to a new sit"
type textarea "x"
type textarea "one time i has to adapt to a new situ"
type textarea "x"
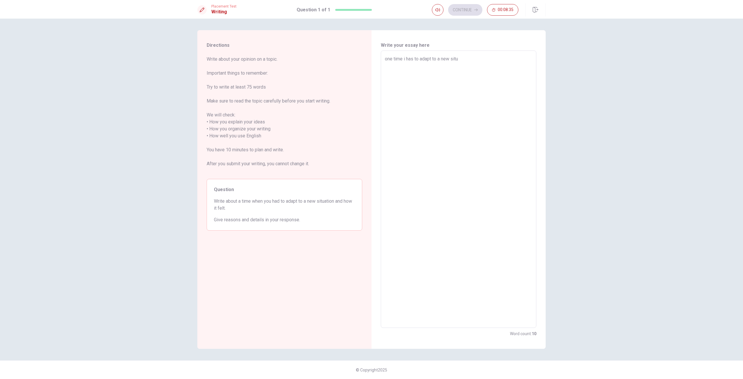
type textarea "one time i has to adapt to a new situa"
type textarea "x"
type textarea "one time i has to adapt to a new situat"
type textarea "x"
type textarea "one time i has to adapt to a new situati"
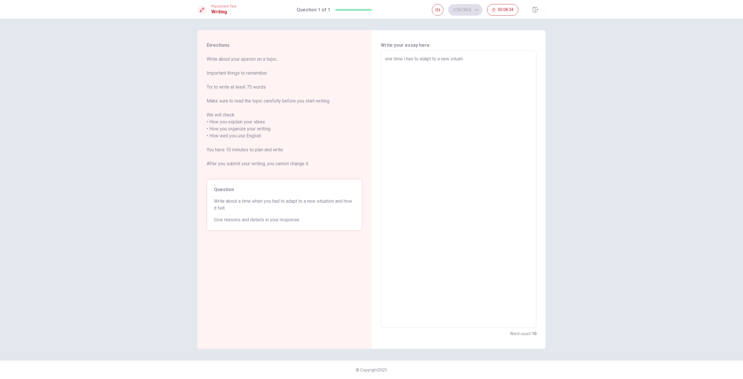
type textarea "x"
type textarea "one time i has to adapt to a new situatio"
type textarea "x"
type textarea "one time i has to adapt to a new situation"
type textarea "x"
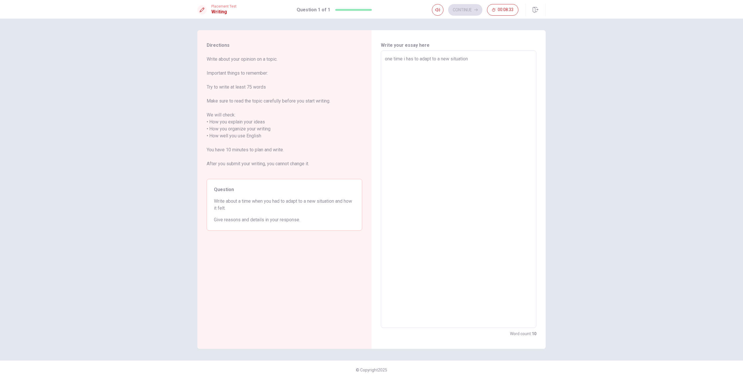
type textarea "one time i has to adapt to a new situation"
type textarea "x"
type textarea "one time i has to adapt to a new situation w"
type textarea "x"
type textarea "one time i has to adapt to a new situation wa"
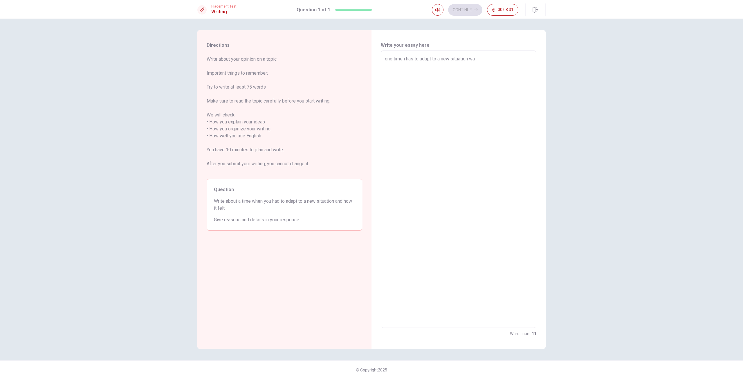
type textarea "x"
type textarea "one time i has to adapt to a new situation was"
type textarea "x"
type textarea "one time i has to adapt to a new situation was"
type textarea "x"
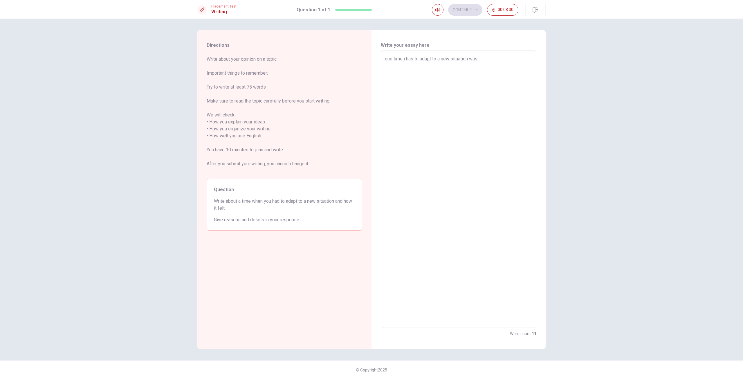
type textarea "one time i has to adapt to a new situation was w"
type textarea "x"
type textarea "one time i has to adapt to a new situation was wh"
type textarea "x"
type textarea "one time i has to adapt to a new situation was whe"
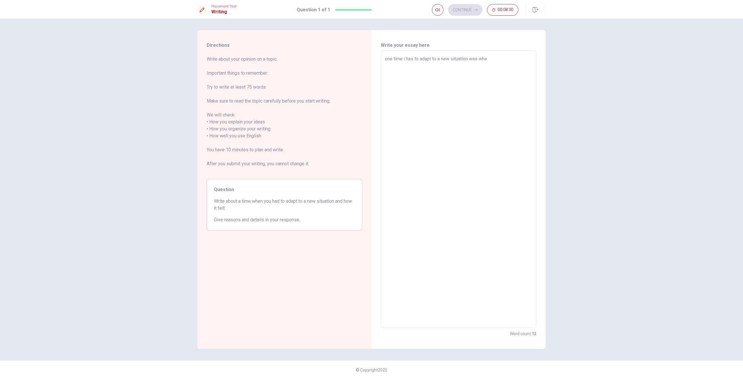
type textarea "x"
type textarea "one time i has to adapt to a new situation was when"
type textarea "x"
type textarea "one time i has to adapt to a new situation was when"
type textarea "x"
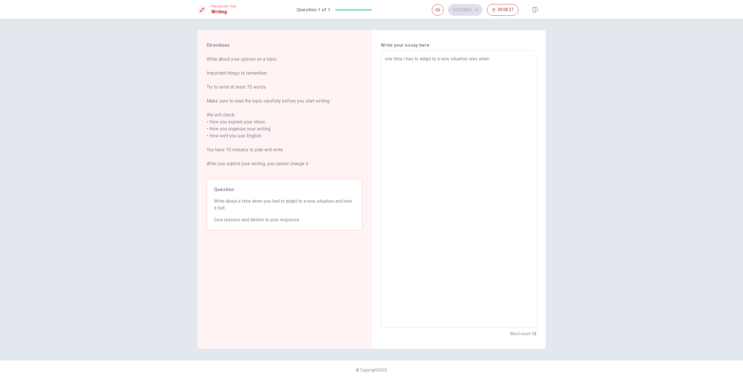
type textarea "one time i has to adapt to a new situation was when i"
type textarea "x"
type textarea "one time i has to adapt to a new situation was when i"
type textarea "x"
type textarea "one time i has to adapt to a new situation was when i m"
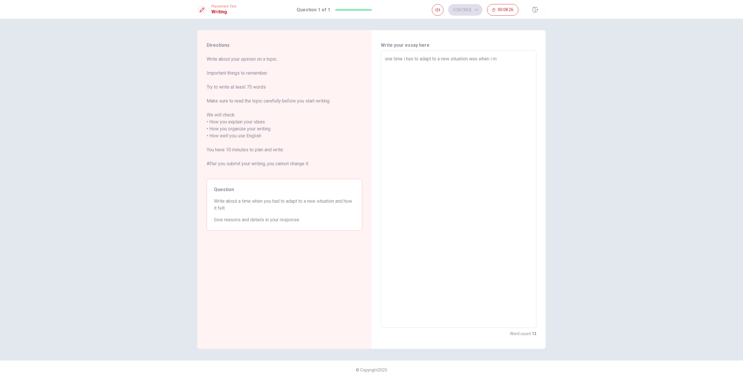
type textarea "x"
type textarea "one time i has to adapt to a new situation was when i mo"
type textarea "x"
type textarea "one time i has to adapt to a new situation was when i mov"
type textarea "x"
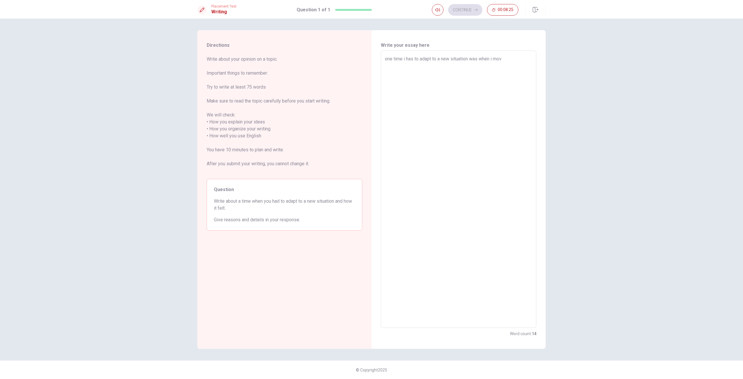
type textarea "one time i has to adapt to a new situation was when i move"
type textarea "x"
type textarea "one time i has to adapt to a new situation was when i moved"
type textarea "x"
type textarea "one time i has to adapt to a new situation was when i moved"
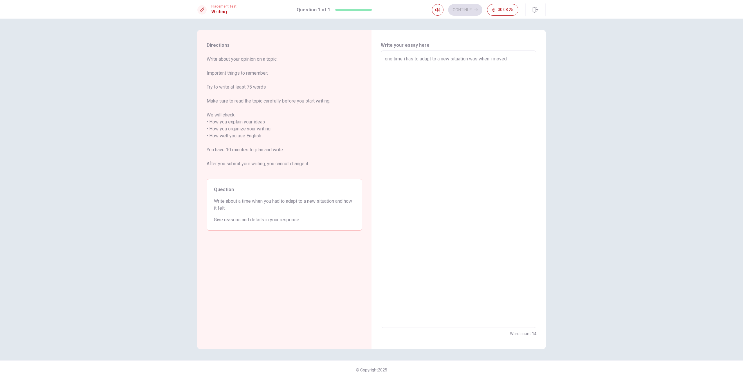
type textarea "x"
type textarea "one time i has to adapt to a new situation was when i moved t"
type textarea "x"
type textarea "one time i has to adapt to a new situation was when i moved to"
type textarea "x"
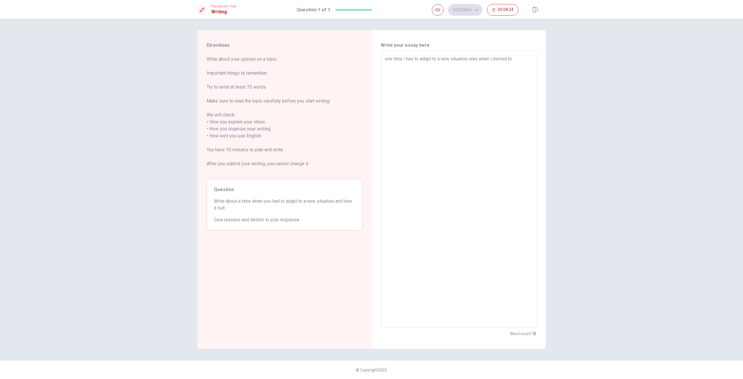
type textarea "one time i has to adapt to a new situation was when i moved to"
type textarea "x"
type textarea "one time i has to adapt to a new situation was when i moved to a"
type textarea "x"
type textarea "one time i has to adapt to a new situation was when i moved to a"
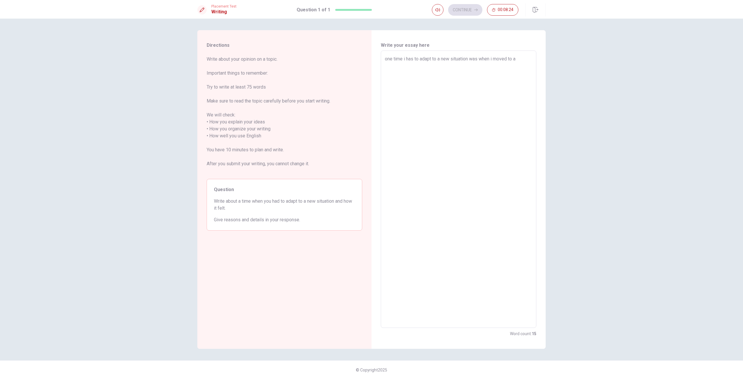
type textarea "x"
type textarea "one time i has to adapt to a new situation was when i moved to a n"
type textarea "x"
type textarea "one time i has to adapt to a new situation was when i moved to a ne"
type textarea "x"
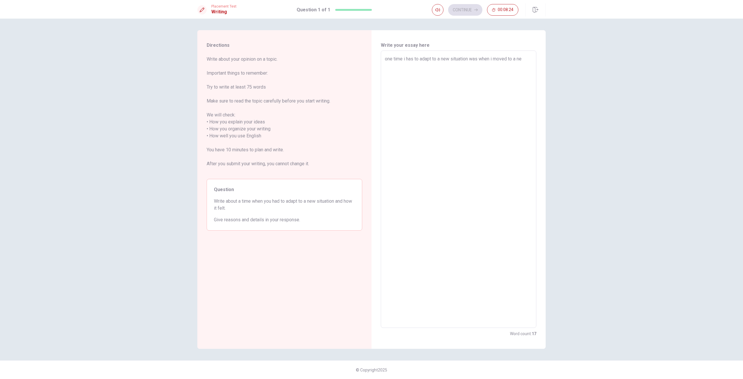
type textarea "one time i has to adapt to a new situation was when i moved to a new"
type textarea "x"
type textarea "one time i has to adapt to a new situation was when i moved to a new"
type textarea "x"
type textarea "one time i has to adapt to a new situation was when i moved to a new s"
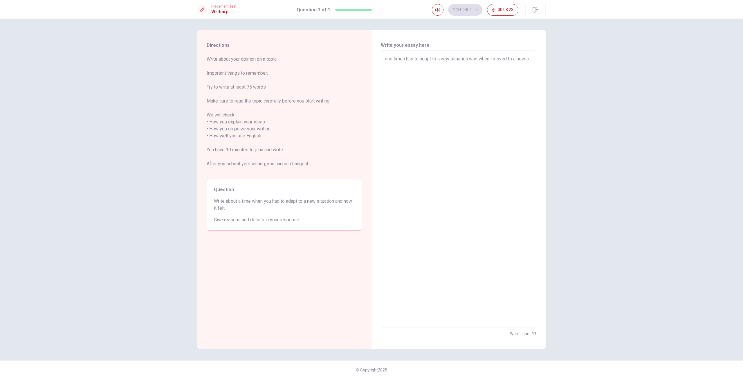
type textarea "x"
type textarea "one time i has to adapt to a new situation was when i moved to a new sc"
type textarea "x"
type textarea "one time i has to adapt to a new situation was when i moved to a new sch"
type textarea "x"
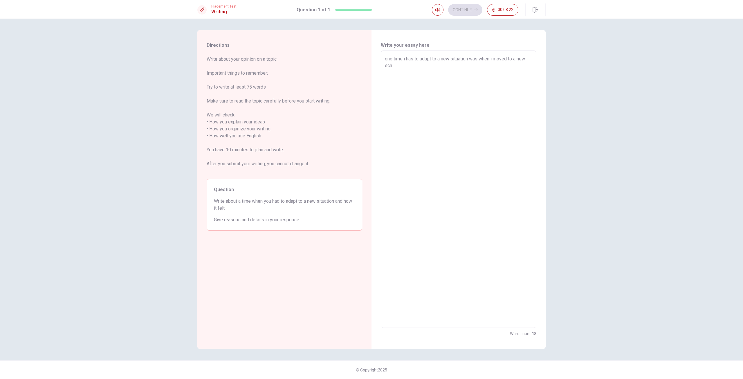
type textarea "one time i has to adapt to a new situation was when i moved to a new scho"
type textarea "x"
type textarea "one time i has to adapt to a new situation was when i moved to a new schoo"
type textarea "x"
type textarea "one time i has to adapt to a new situation was when i moved to a new school"
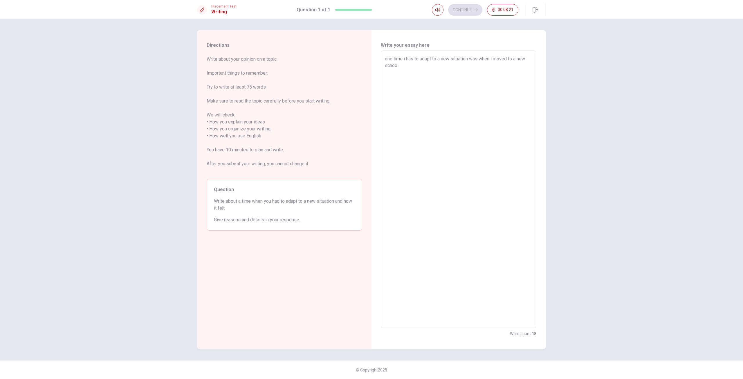
type textarea "x"
type textarea "one time i has to adapt to a new situation was when i moved to a new school."
type textarea "x"
type textarea "one time i has to adapt to a new situation was when i moved to a new school."
type textarea "x"
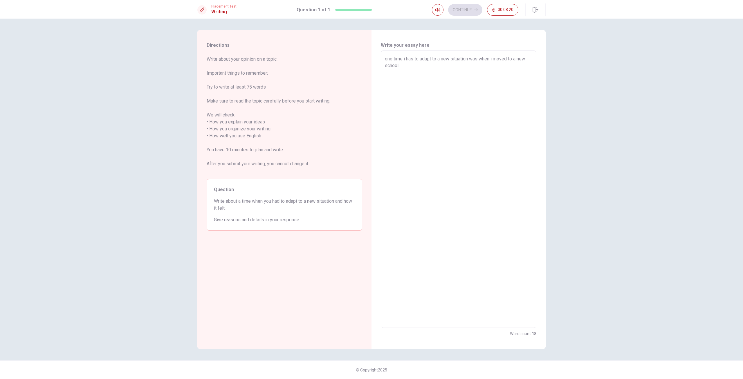
type textarea "one time i has to adapt to a new situation was when i moved to a new school. a"
type textarea "x"
type textarea "one time i has to adapt to a new situation was when i moved to a new school. at"
type textarea "x"
type textarea "one time i has to adapt to a new situation was when i moved to a new school. at"
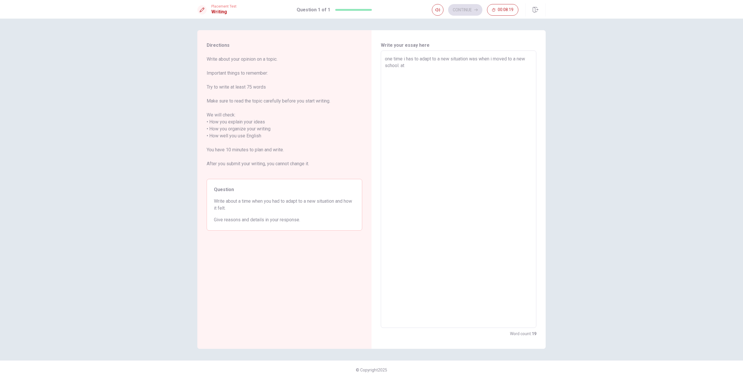
type textarea "x"
type textarea "one time i has to adapt to a new situation was when i moved to a new school. at…"
type textarea "x"
type textarea "one time i has to adapt to a new situation was when i moved to a new school. at…"
type textarea "x"
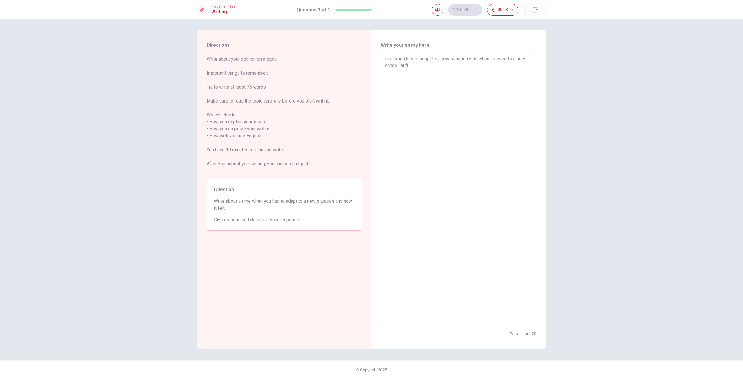
type textarea "one time i has to adapt to a new situation was when i moved to a new school. at…"
type textarea "x"
type textarea "one time i has to adapt to a new situation was when i moved to a new school. at…"
type textarea "x"
type textarea "one time i has to adapt to a new situation was when i moved to a new school. at…"
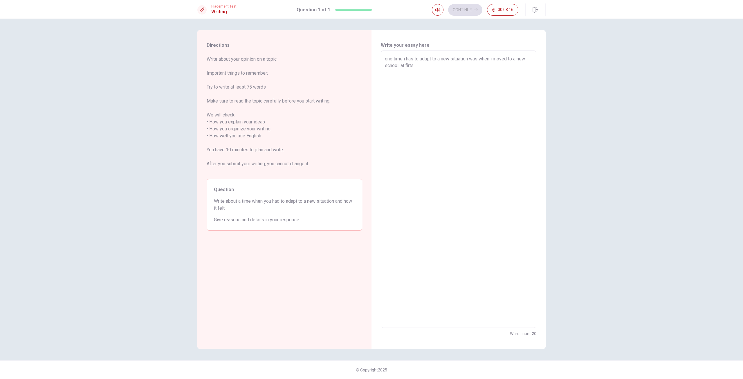
type textarea "x"
type textarea "one time i has to adapt to a new situation was when i moved to a new school. at…"
type textarea "x"
type textarea "one time i has to adapt to a new situation was when i moved to a new school. at…"
type textarea "x"
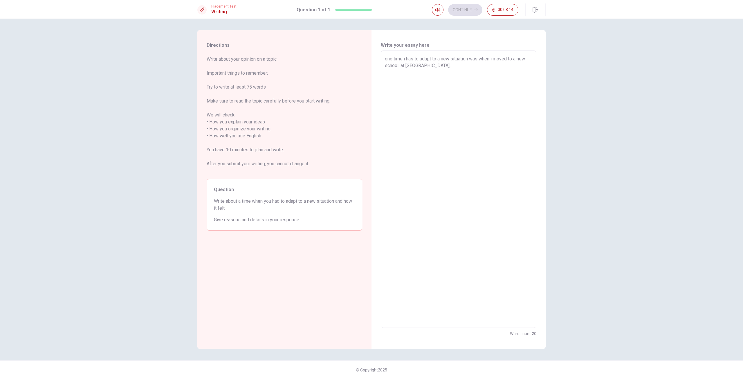
type textarea "one time i has to adapt to a new situation was when i moved to a new school. at…"
type textarea "x"
type textarea "one time i has to adapt to a new situation was when i moved to a new school. at…"
type textarea "x"
type textarea "one time i has to adapt to a new situation was when i moved to a new school. at…"
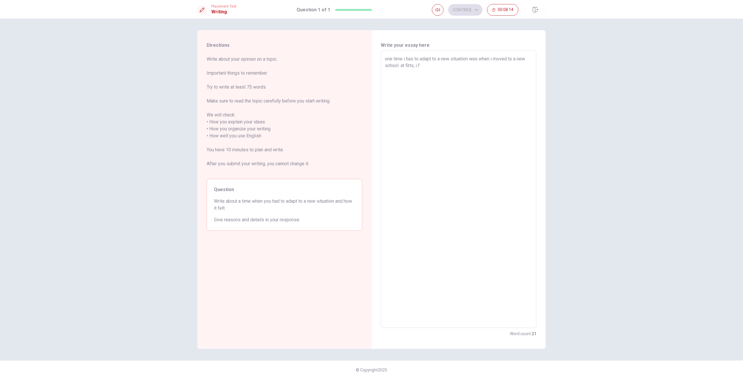
type textarea "x"
type textarea "one time i has to adapt to a new situation was when i moved to a new school. at…"
type textarea "x"
type textarea "one time i has to adapt to a new situation was when i moved to a new school. at…"
type textarea "x"
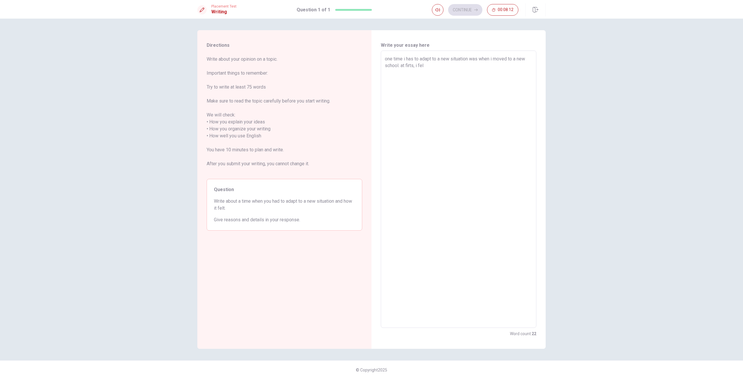
type textarea "one time i has to adapt to a new situation was when i moved to a new school. at…"
type textarea "x"
type textarea "one time i has to adapt to a new situation was when i moved to a new school. at…"
type textarea "x"
type textarea "one time i has to adapt to a new situation was when i moved to a new school. at…"
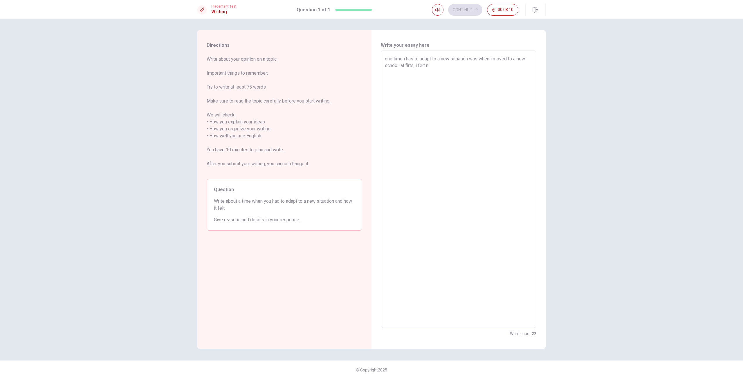
type textarea "x"
type textarea "one time i has to adapt to a new situation was when i moved to a new school. at…"
type textarea "x"
type textarea "one time i has to adapt to a new situation was when i moved to a new school. at…"
type textarea "x"
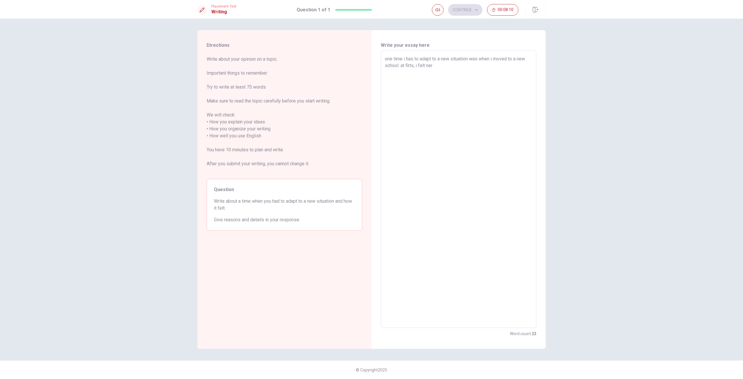
type textarea "one time i has to adapt to a new situation was when i moved to a new school. at…"
type textarea "x"
type textarea "one time i has to adapt to a new situation was when i moved to a new school. at…"
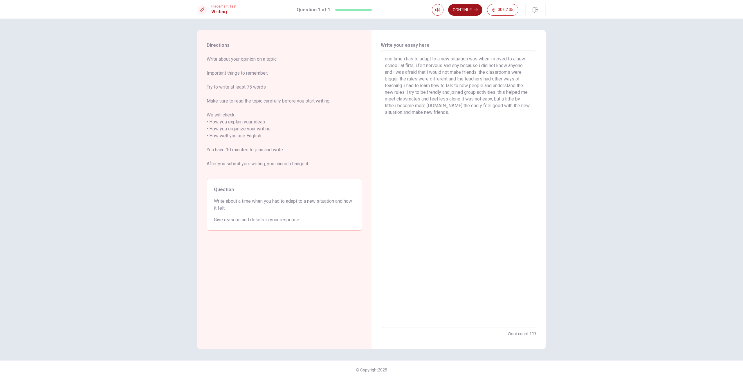
click at [470, 6] on button "Continue" at bounding box center [465, 10] width 34 height 12
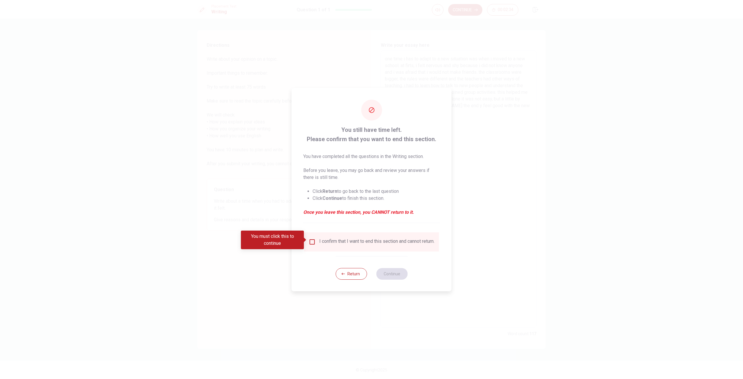
click at [315, 239] on div "I confirm that I want to end this section and cannot return." at bounding box center [372, 241] width 126 height 7
click at [313, 240] on input "You must click this to continue" at bounding box center [312, 241] width 7 height 7
click at [386, 276] on button "Continue" at bounding box center [391, 274] width 31 height 12
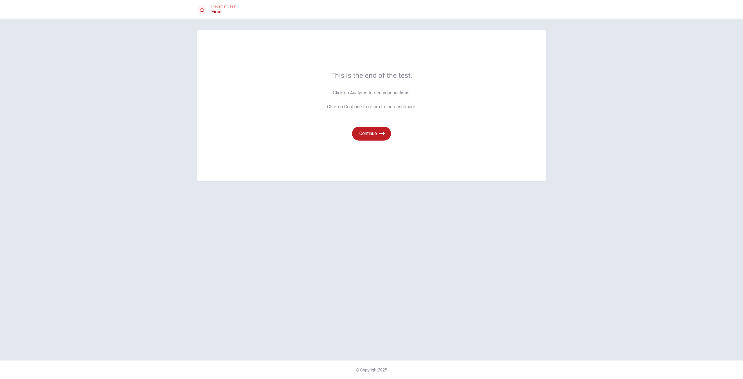
click at [365, 92] on span "Click on Analysis to see your analysis. Click on Continue to return to the dash…" at bounding box center [371, 99] width 89 height 21
click at [377, 128] on button "Continue" at bounding box center [371, 133] width 39 height 14
